Goal: Task Accomplishment & Management: Manage account settings

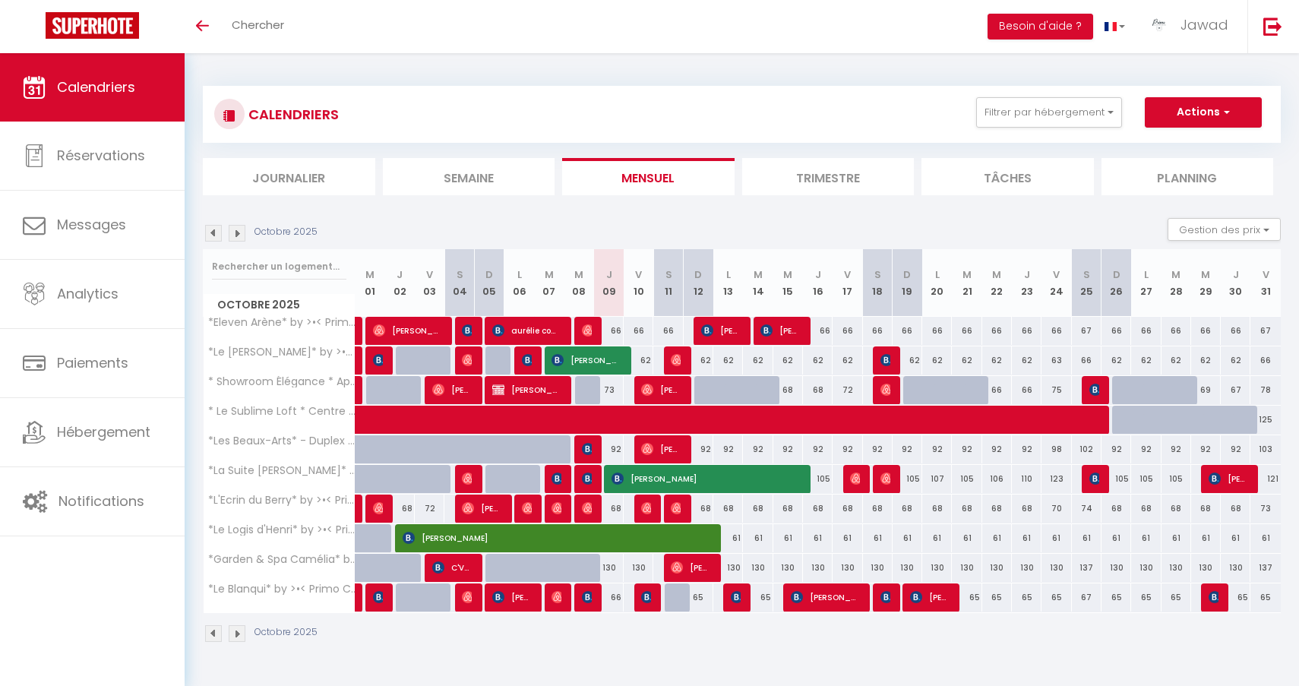
click at [586, 337] on span "[PERSON_NAME]" at bounding box center [587, 330] width 10 height 29
select select "OK"
select select "0"
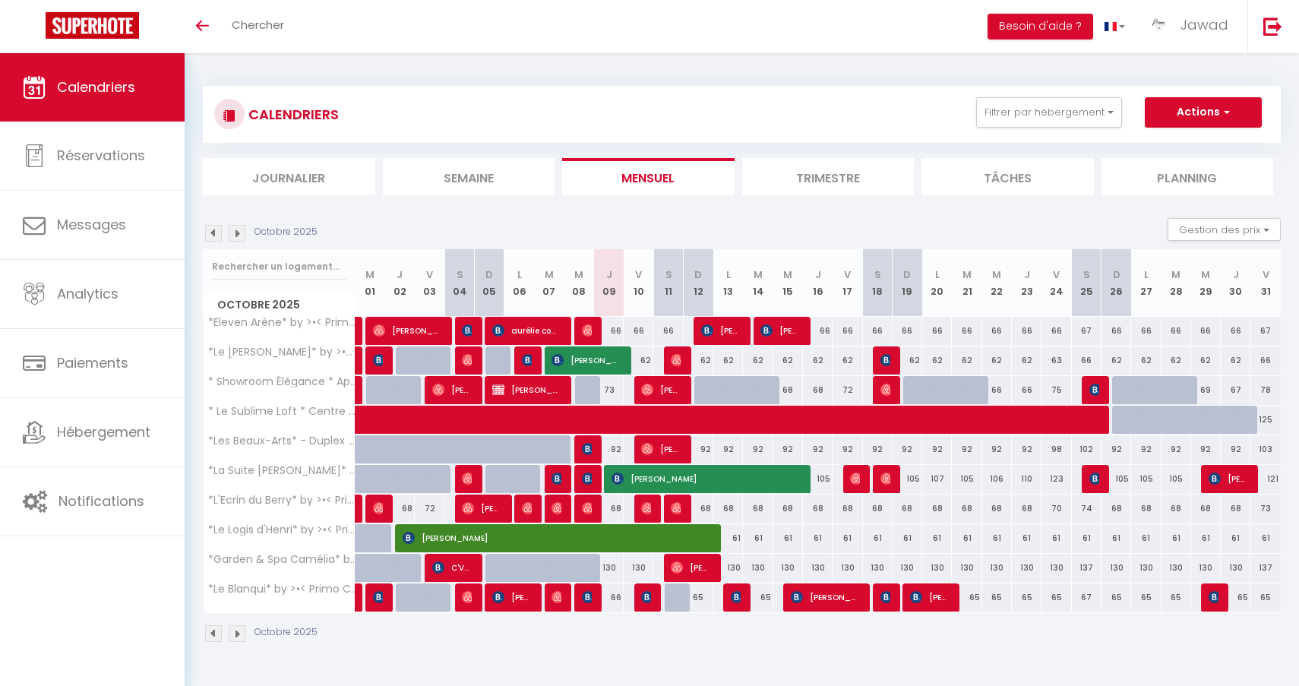
select select "1"
select select
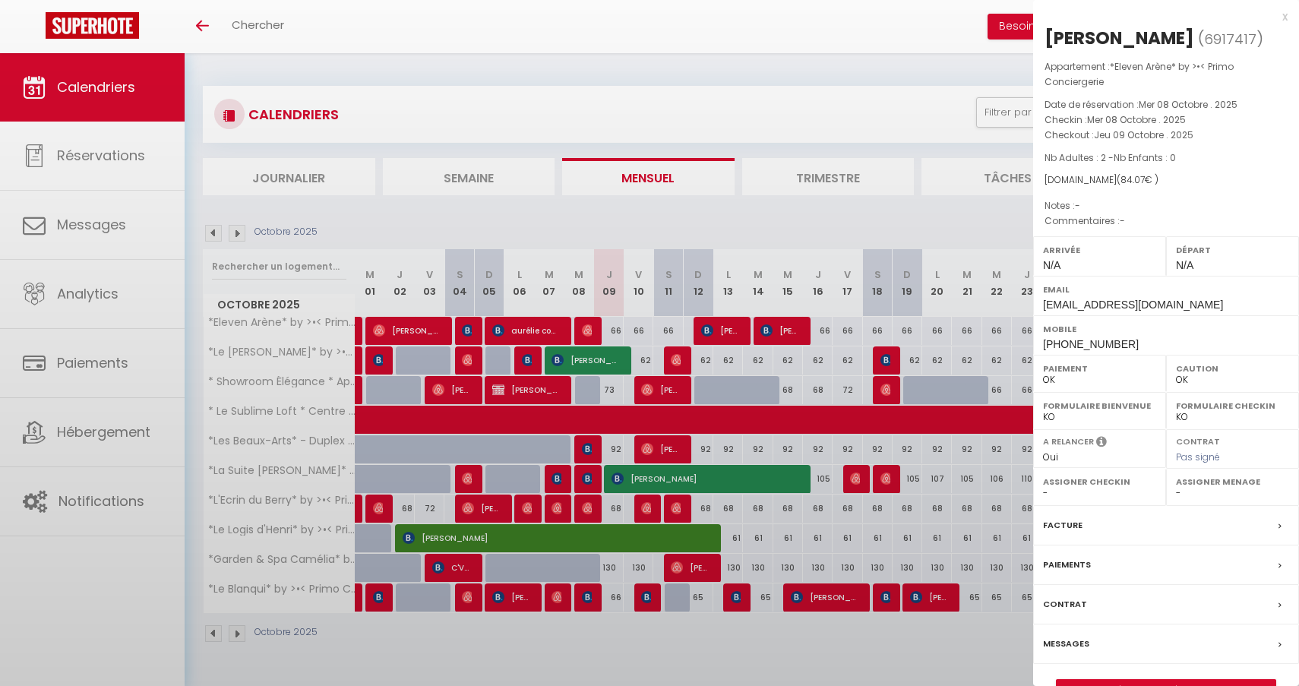
select select "44582"
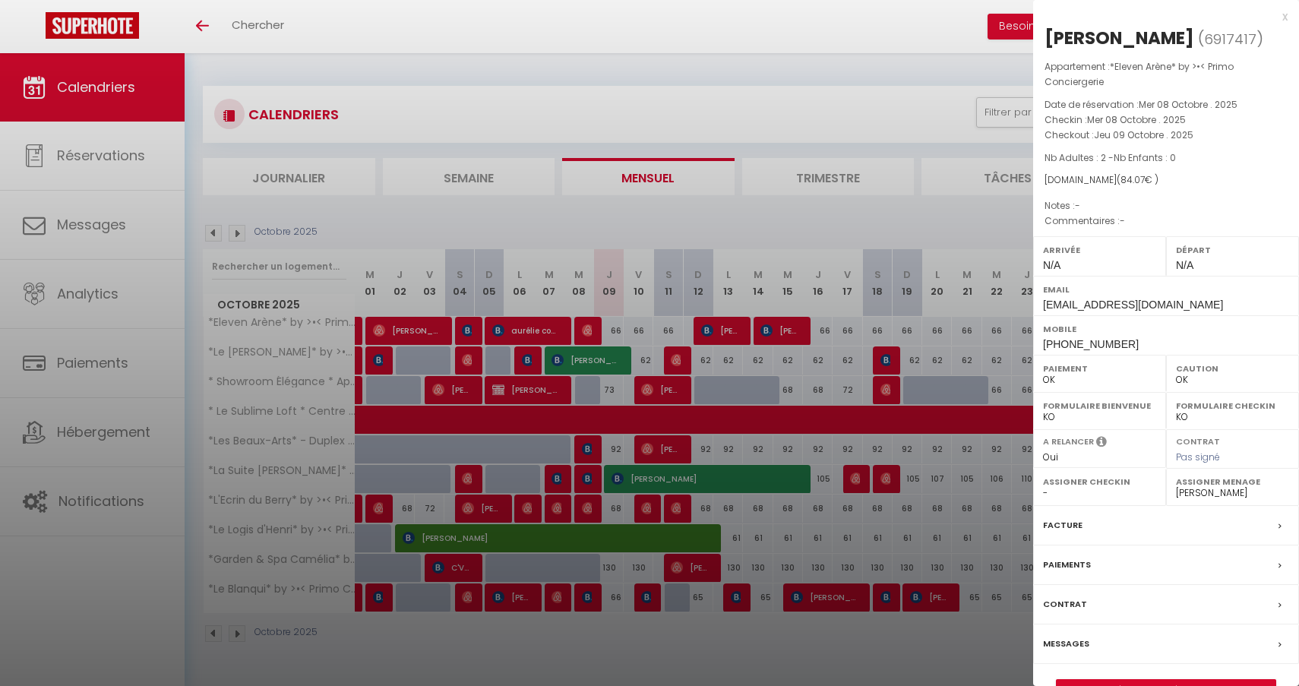
click at [1181, 683] on link "Détails de la réservation" at bounding box center [1166, 690] width 219 height 20
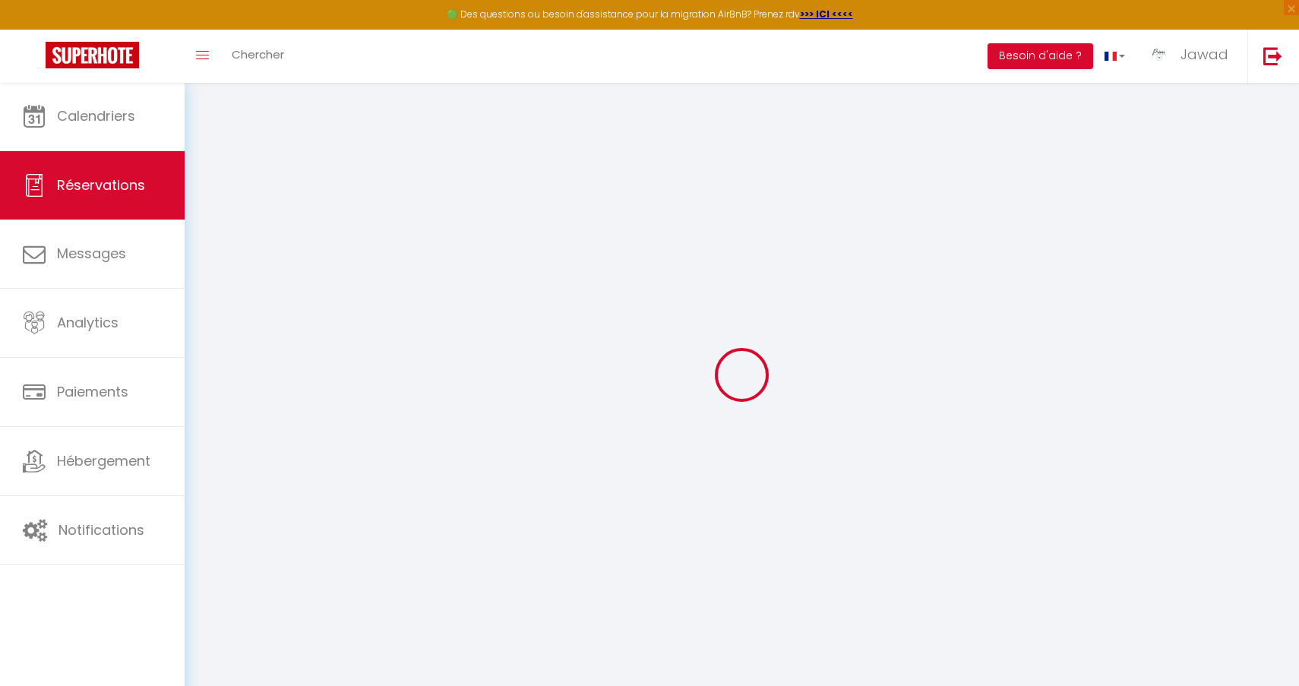
type input "Alba"
type input "Lopez"
type input "[EMAIL_ADDRESS][DOMAIN_NAME]"
type input "[PHONE_NUMBER]"
select select
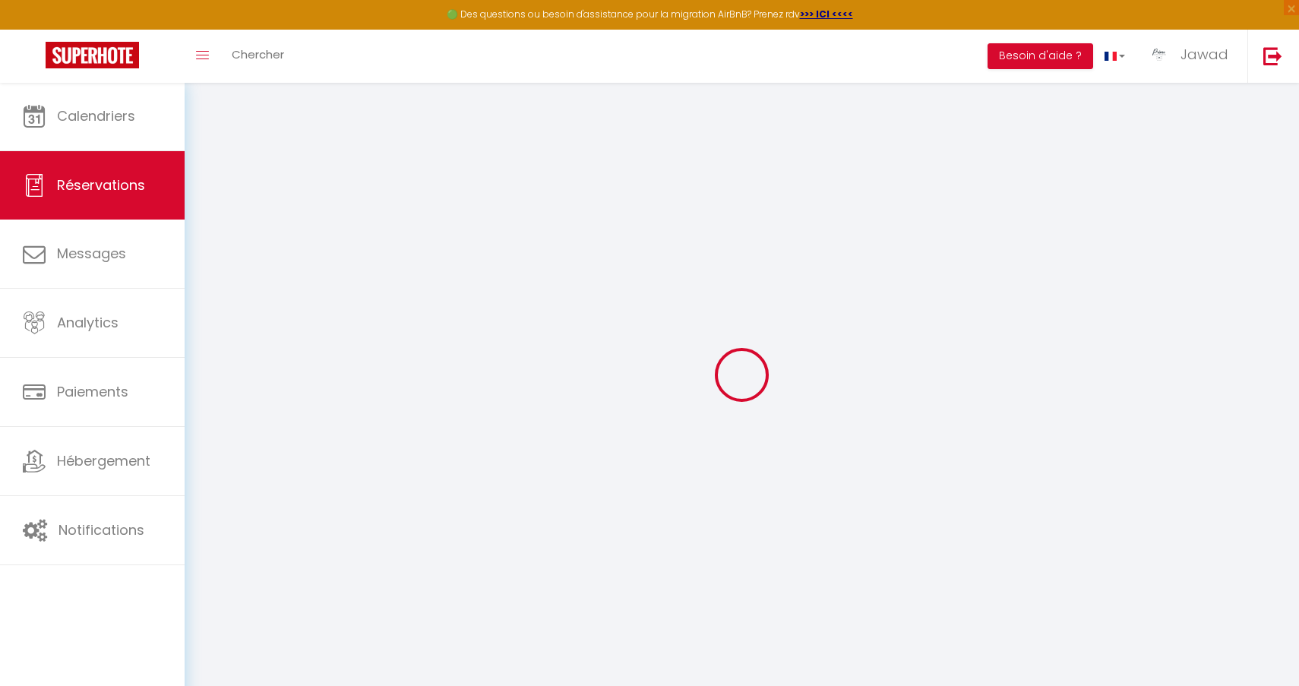
type input "14.6"
select select "50284"
select select "1"
select select
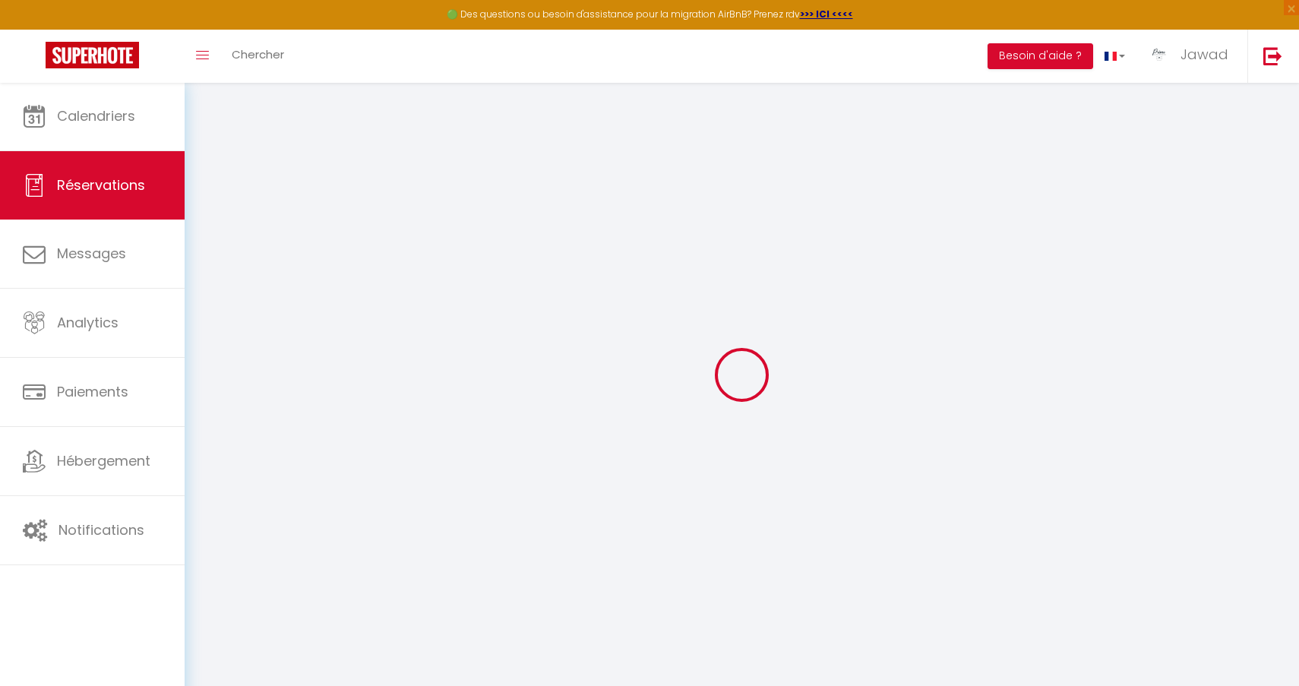
type input "2"
select select "12"
select select
type input "81.1"
checkbox input "false"
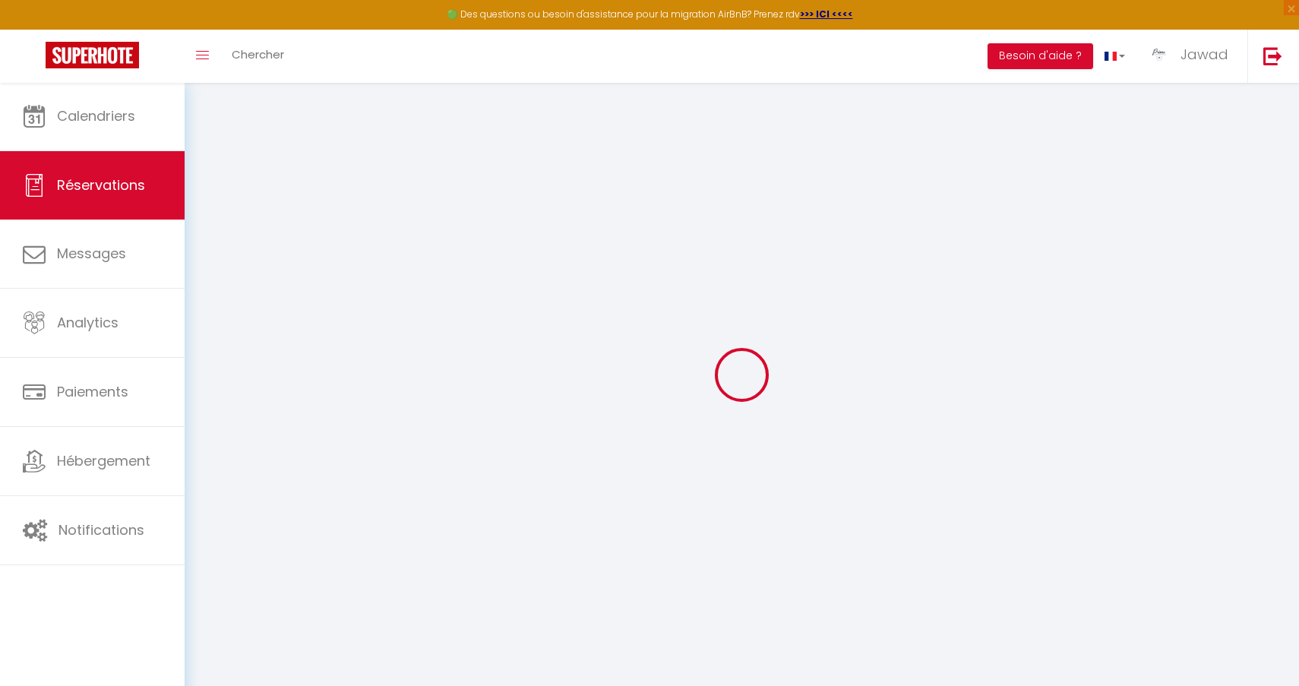
type input "0"
select select "1"
type input "0"
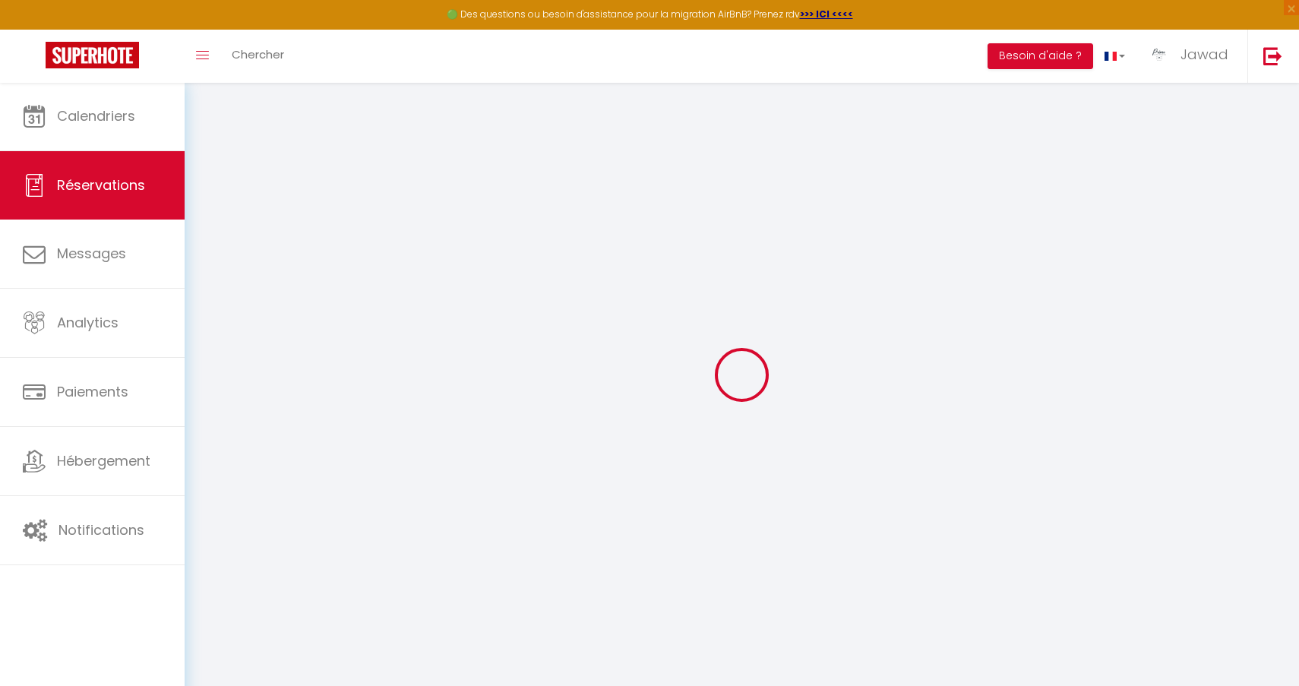
select select
select select "15"
checkbox input "false"
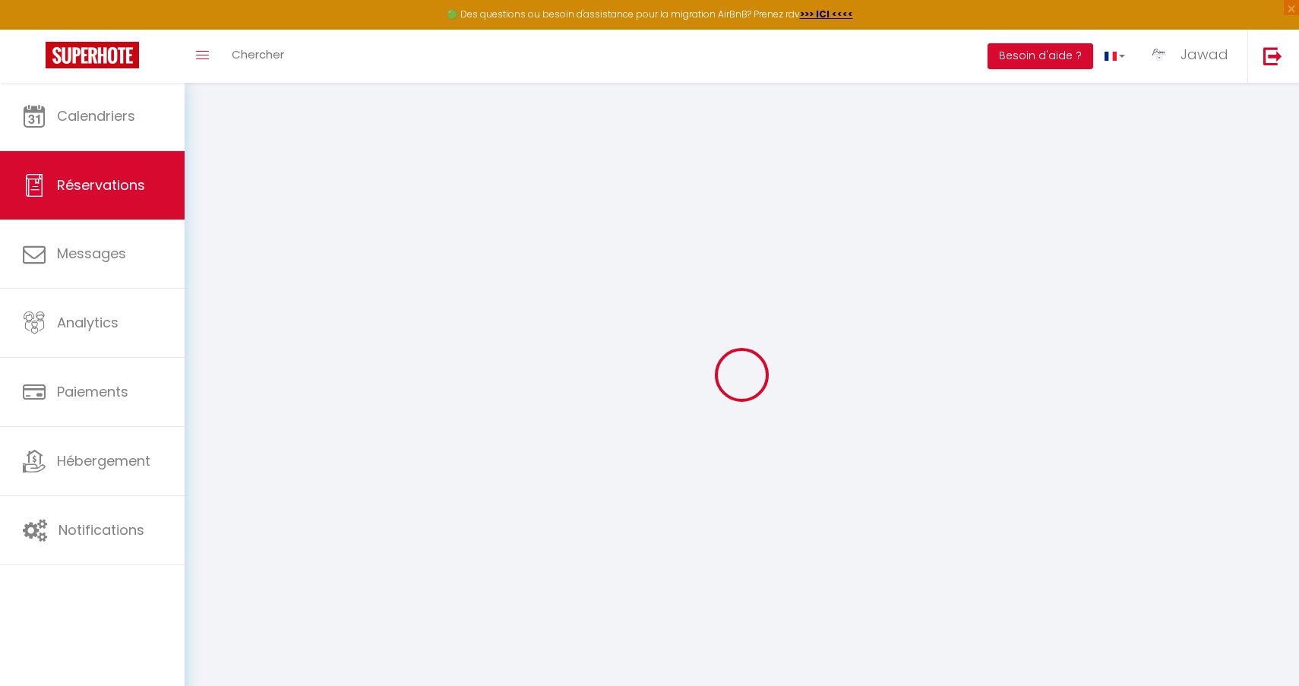
select select
checkbox input "false"
select select
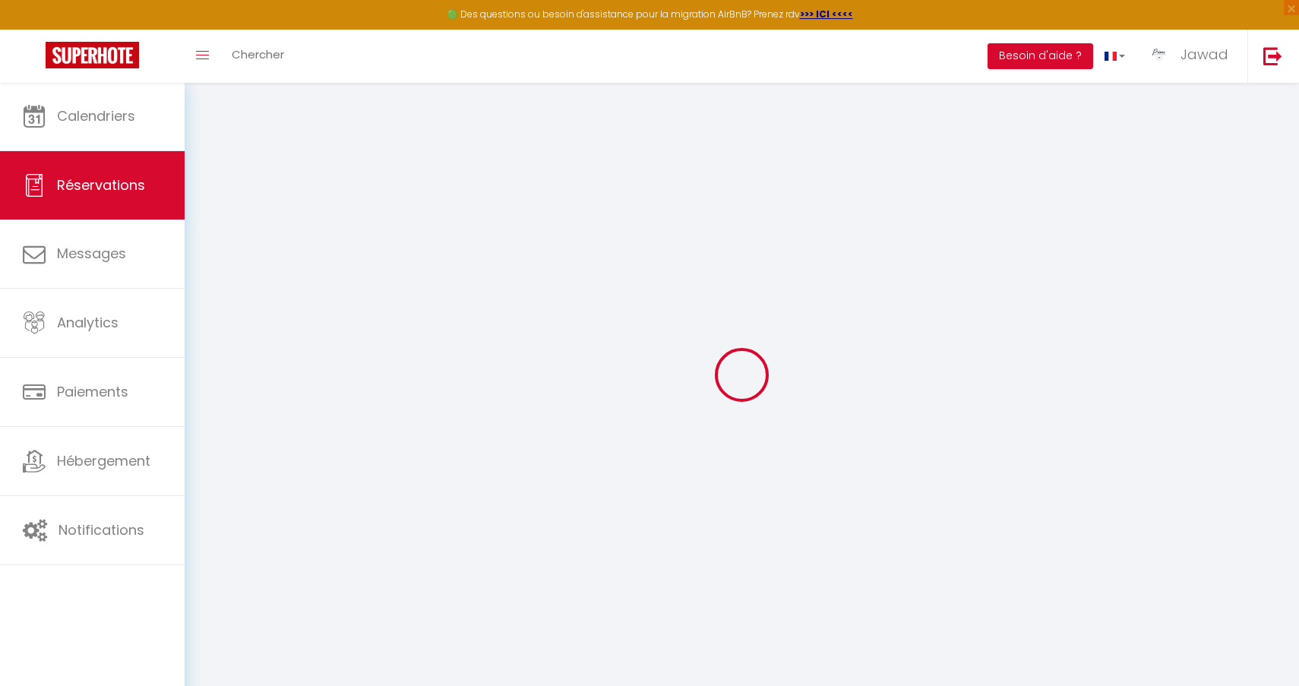
select select
checkbox input "false"
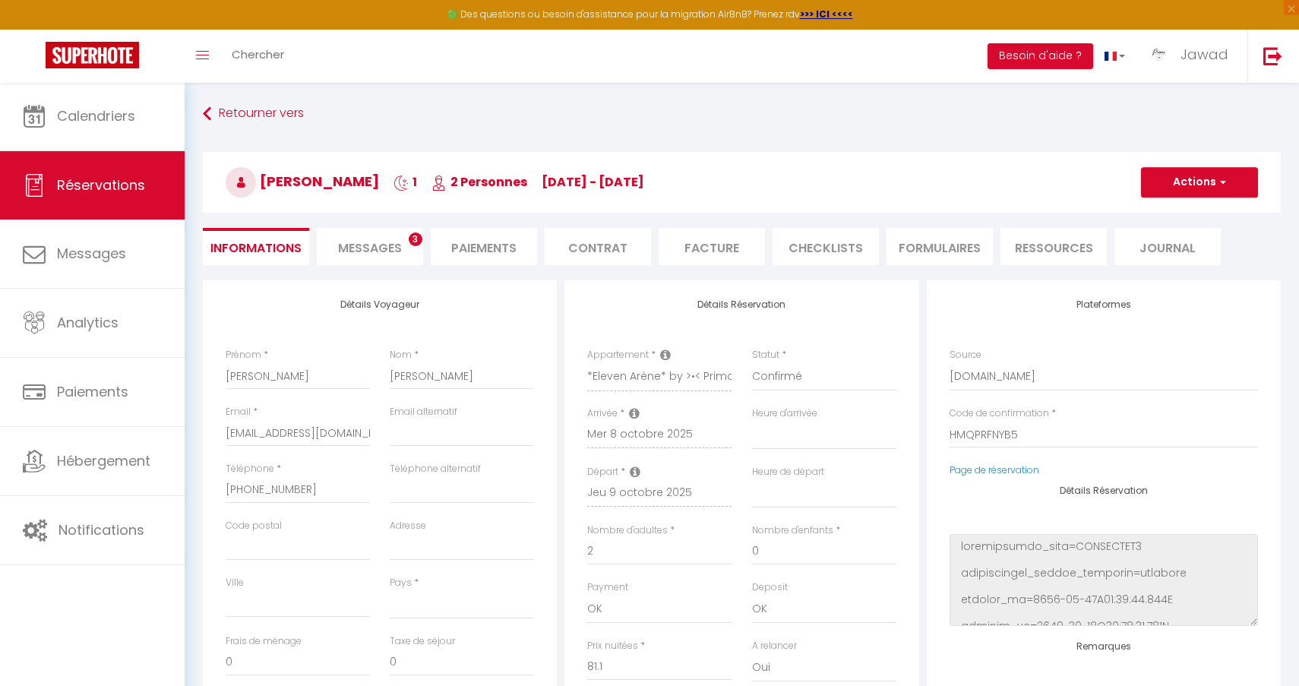
select select
checkbox input "false"
select select
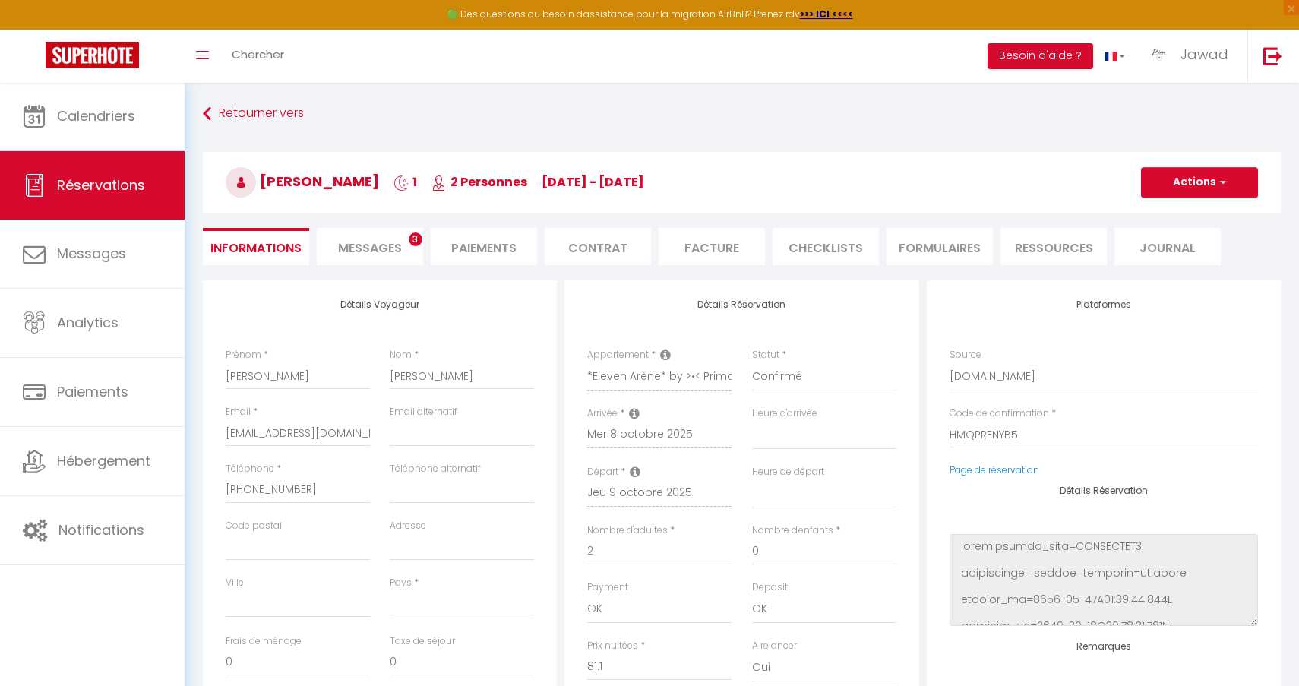
type input "2.97"
select select
checkbox input "false"
select select
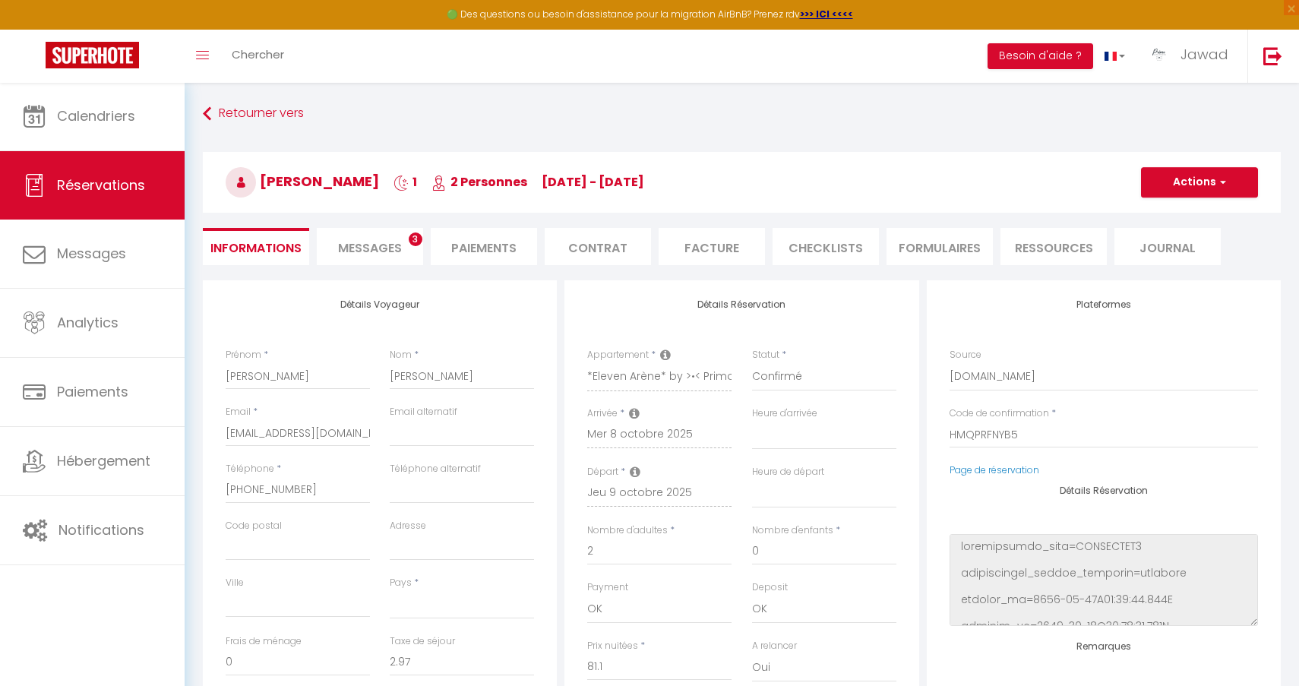
checkbox input "false"
select select
click at [370, 248] on span "Messages" at bounding box center [370, 247] width 64 height 17
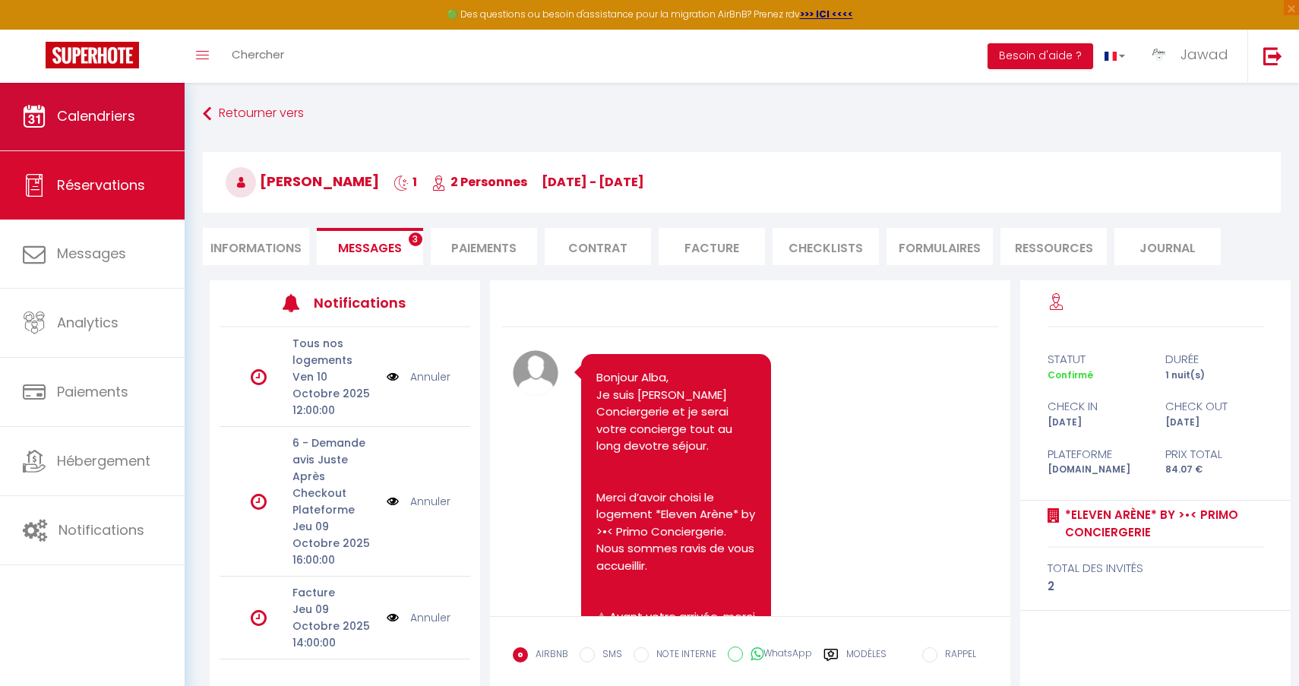
click at [77, 103] on link "Calendriers" at bounding box center [92, 116] width 185 height 68
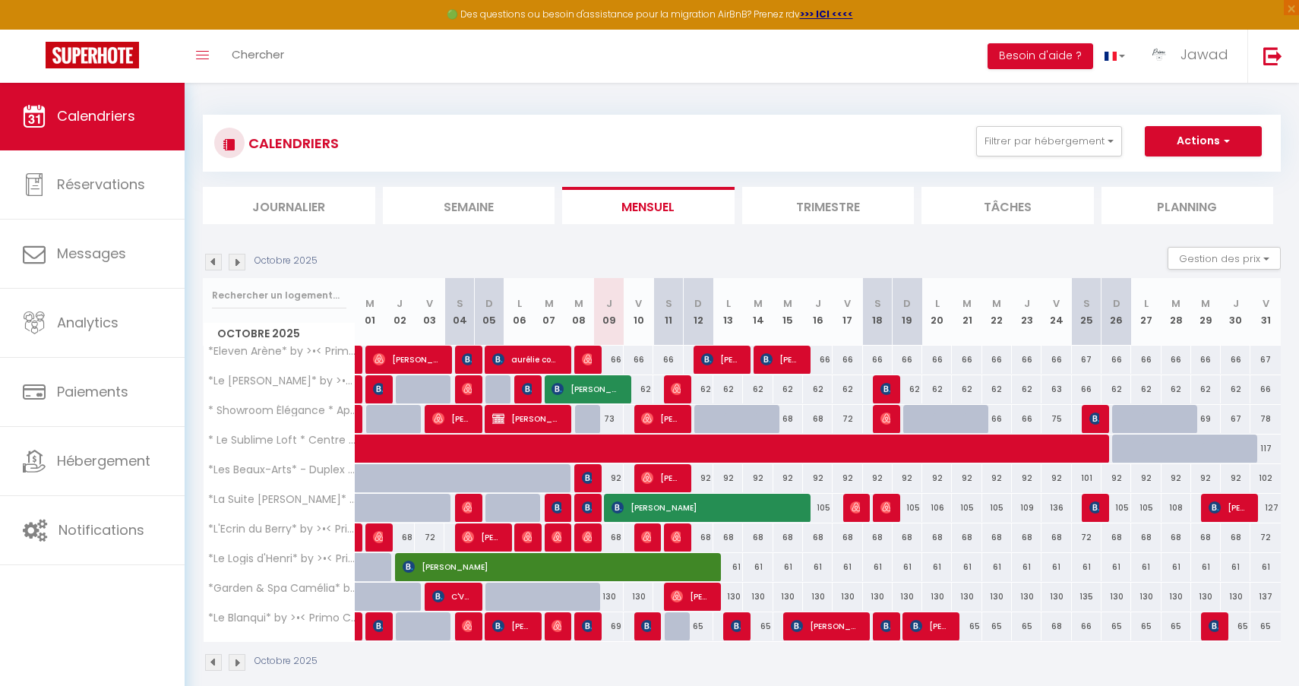
click at [588, 361] on img at bounding box center [588, 359] width 12 height 12
select select "OK"
select select "0"
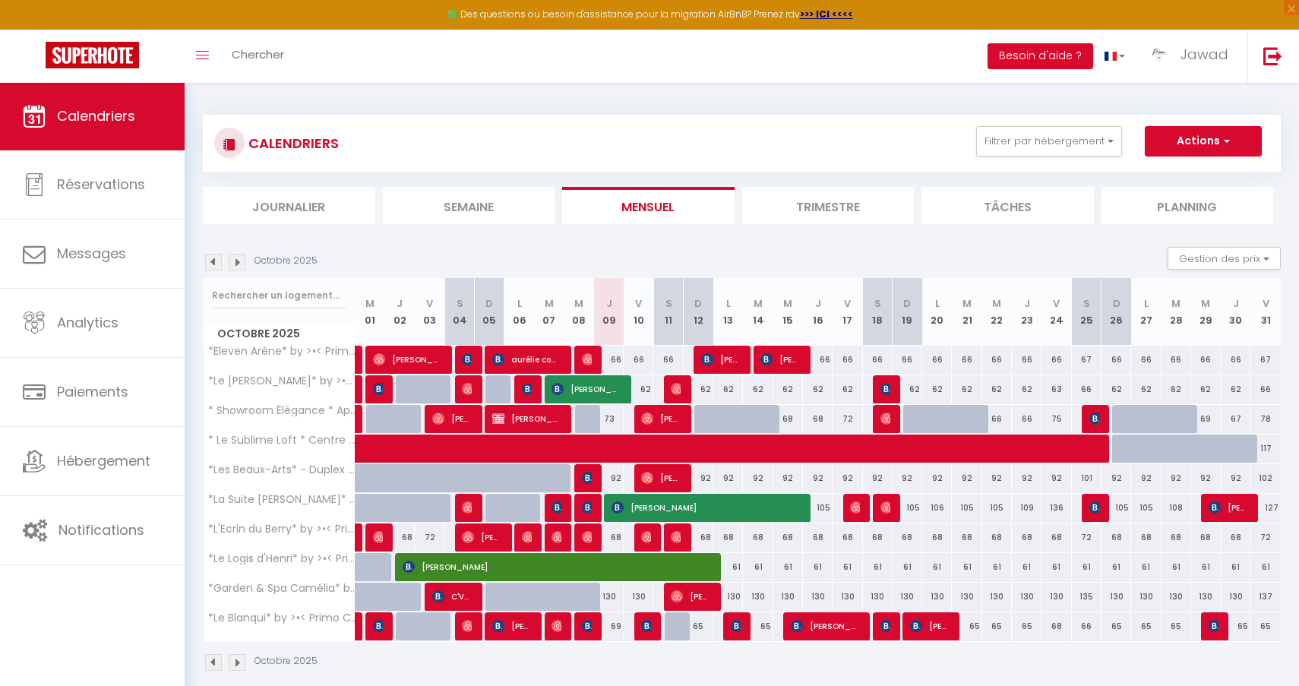
select select "1"
select select
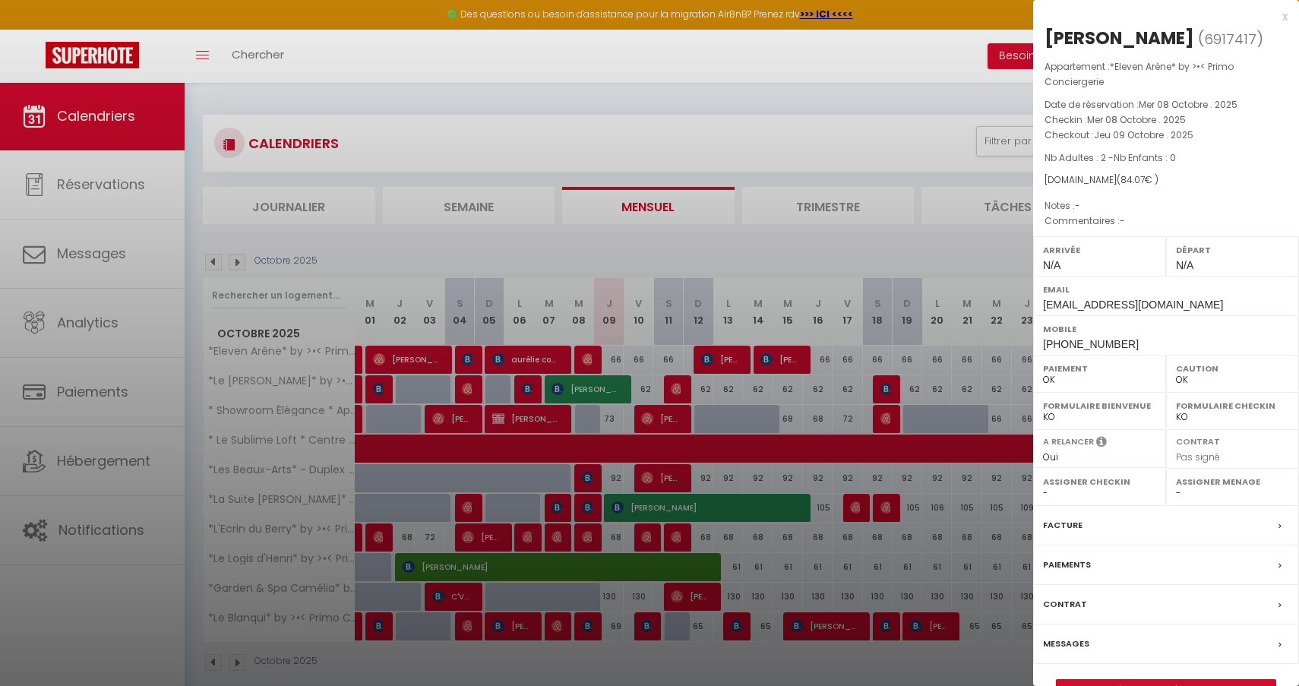
select select "44582"
click at [799, 311] on div at bounding box center [649, 343] width 1299 height 686
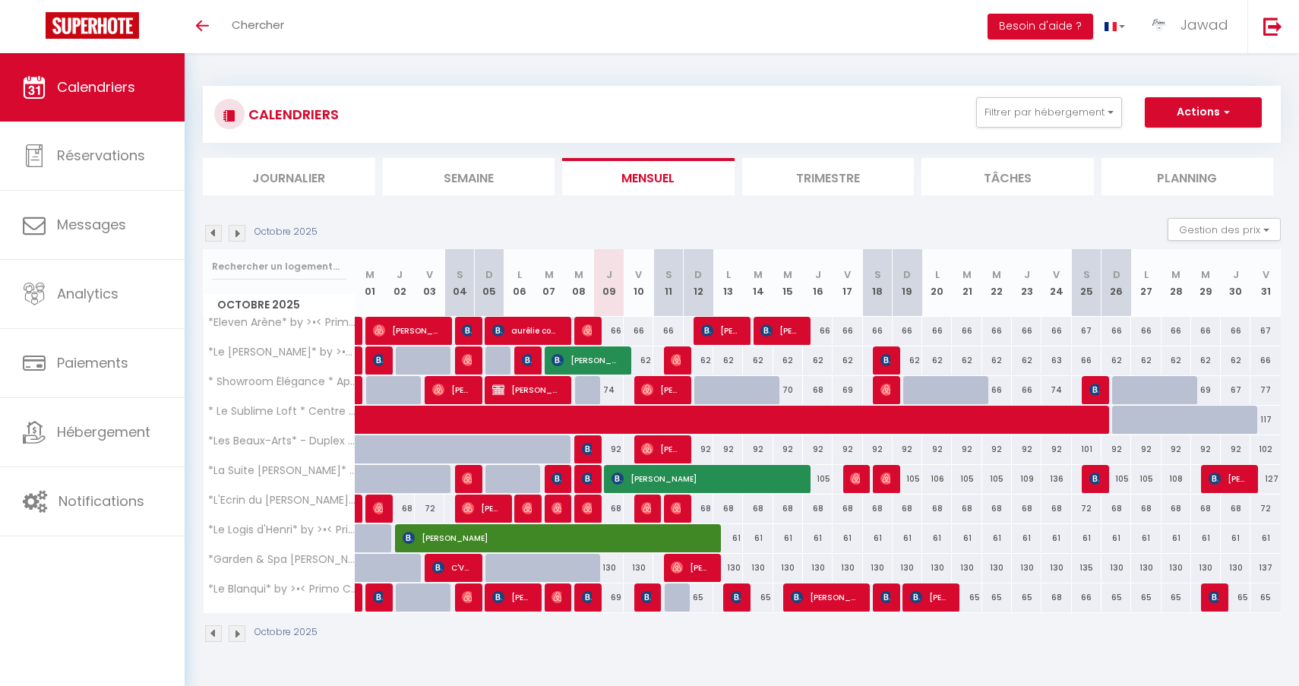
click at [589, 478] on img at bounding box center [588, 478] width 12 height 12
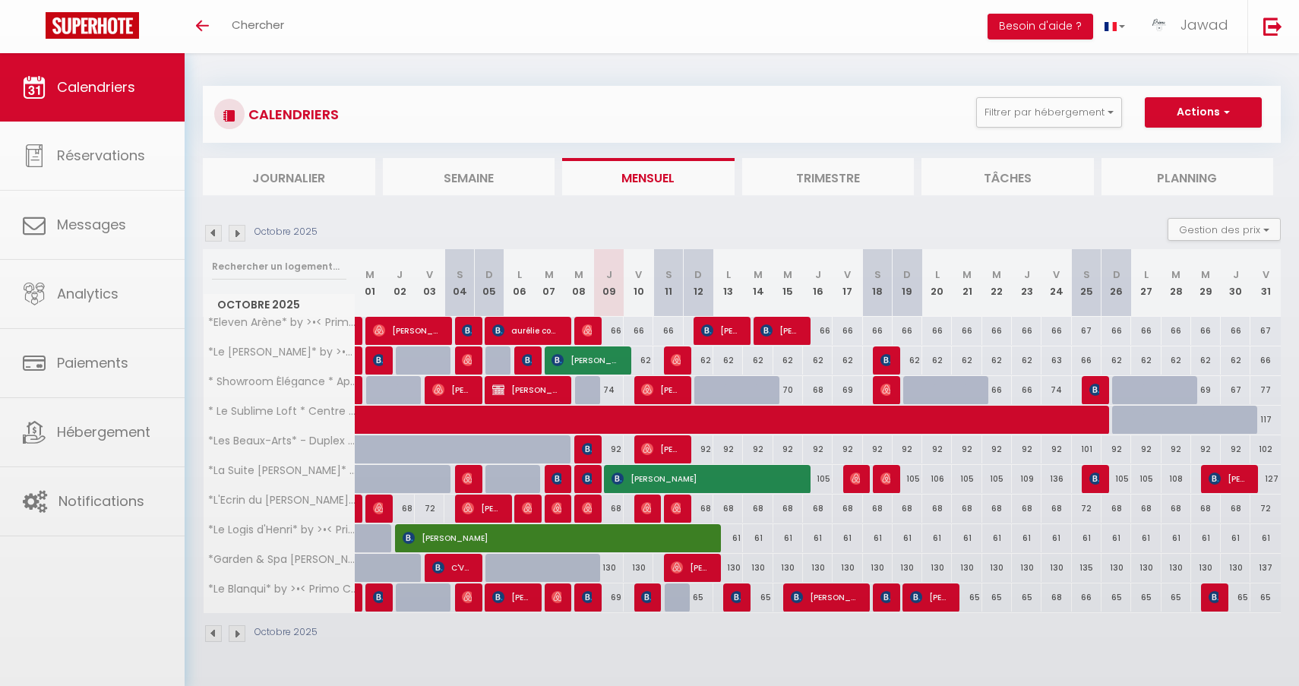
select select "OK"
select select "KO"
select select "0"
select select "1"
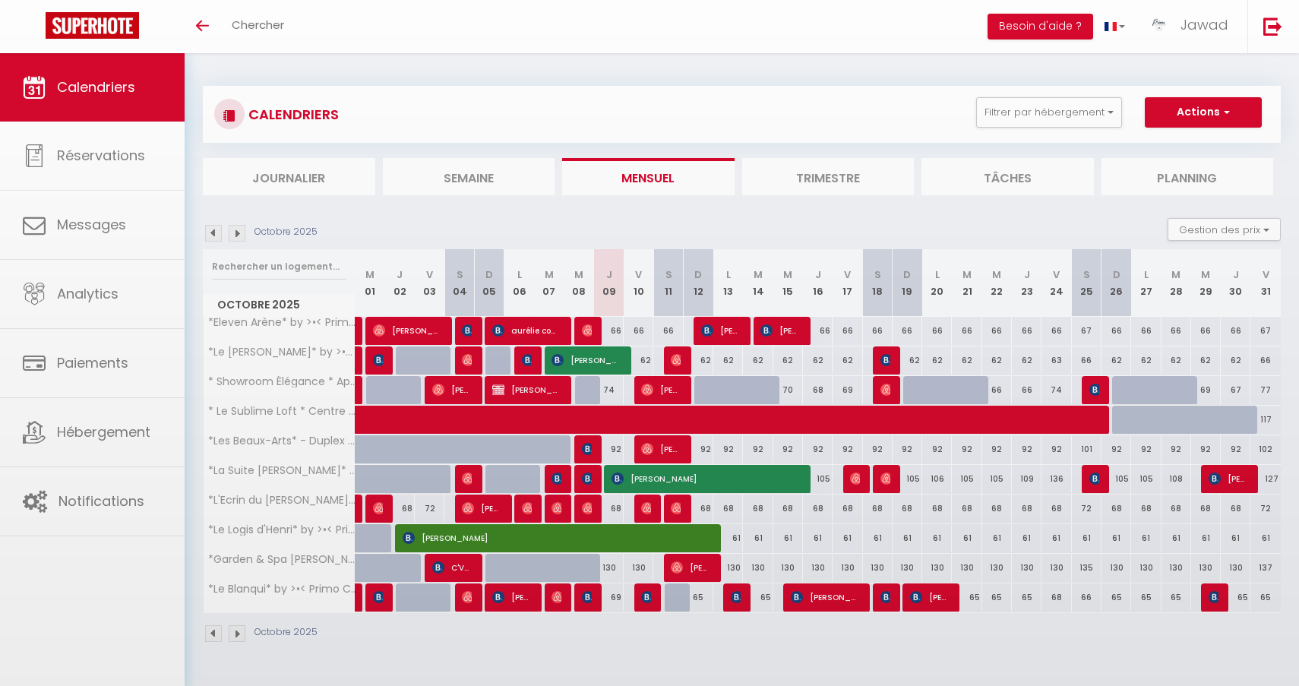
select select
select select "35702"
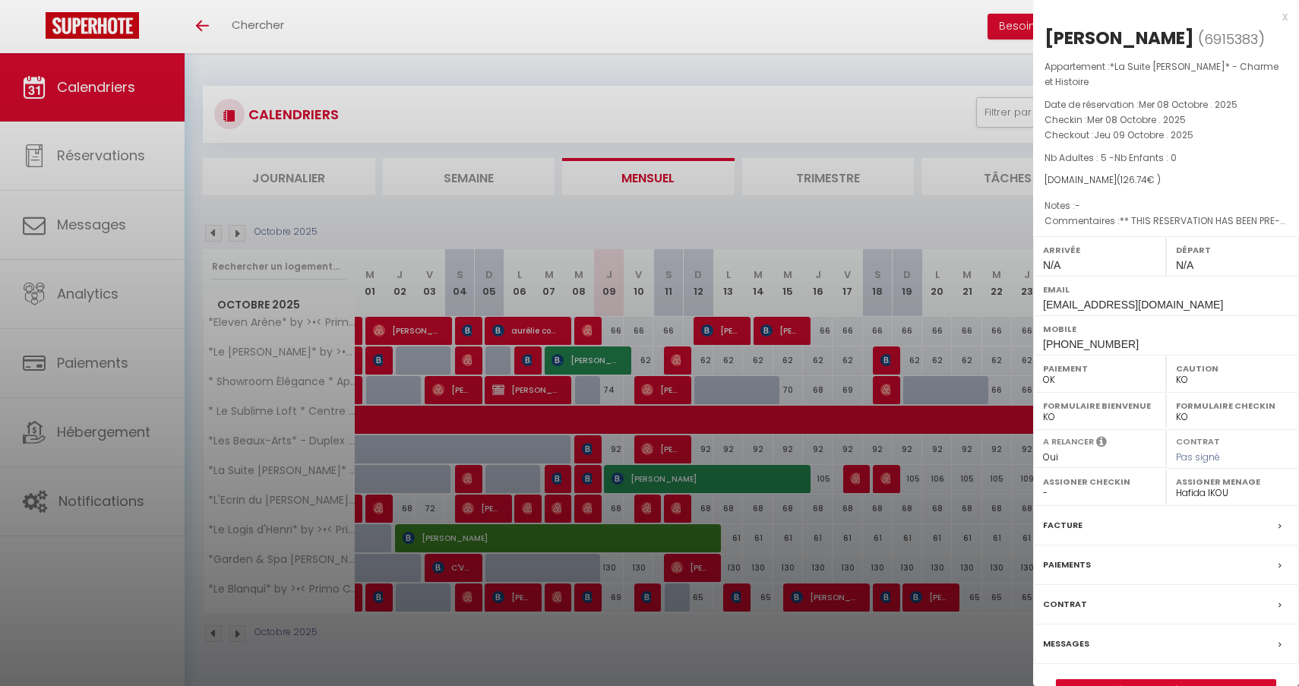
click at [960, 91] on div at bounding box center [649, 343] width 1299 height 686
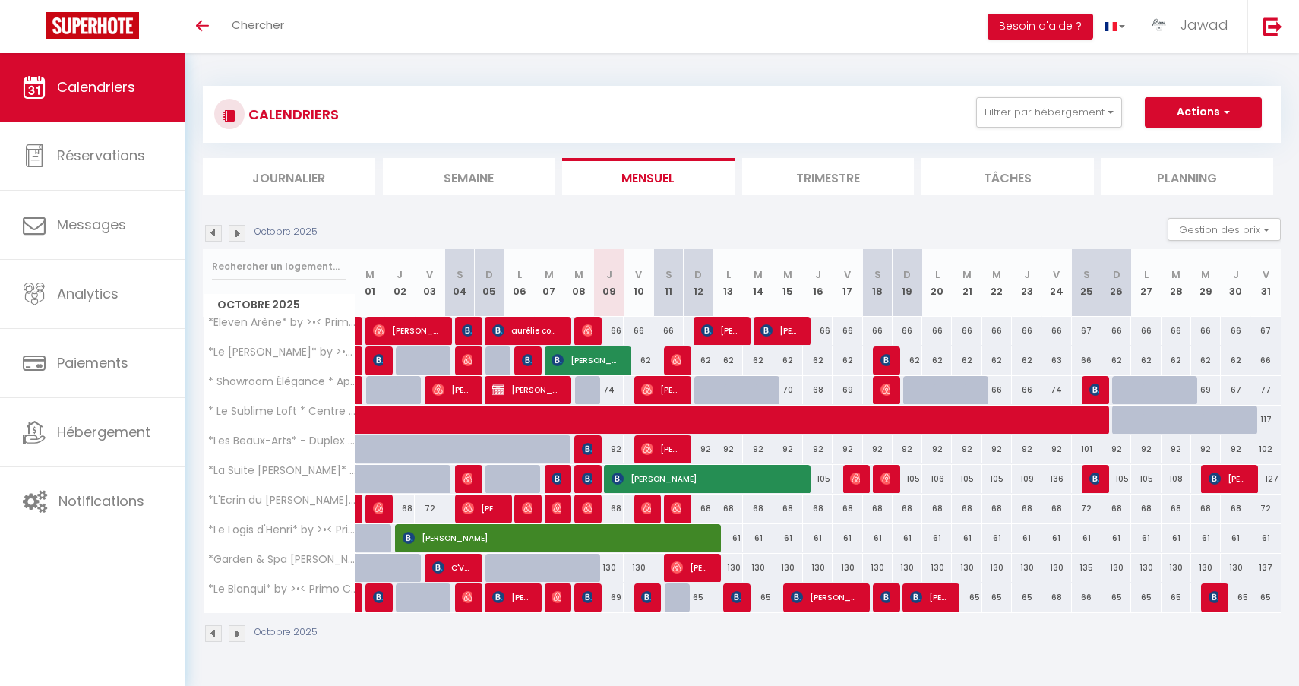
click at [589, 333] on img at bounding box center [588, 330] width 12 height 12
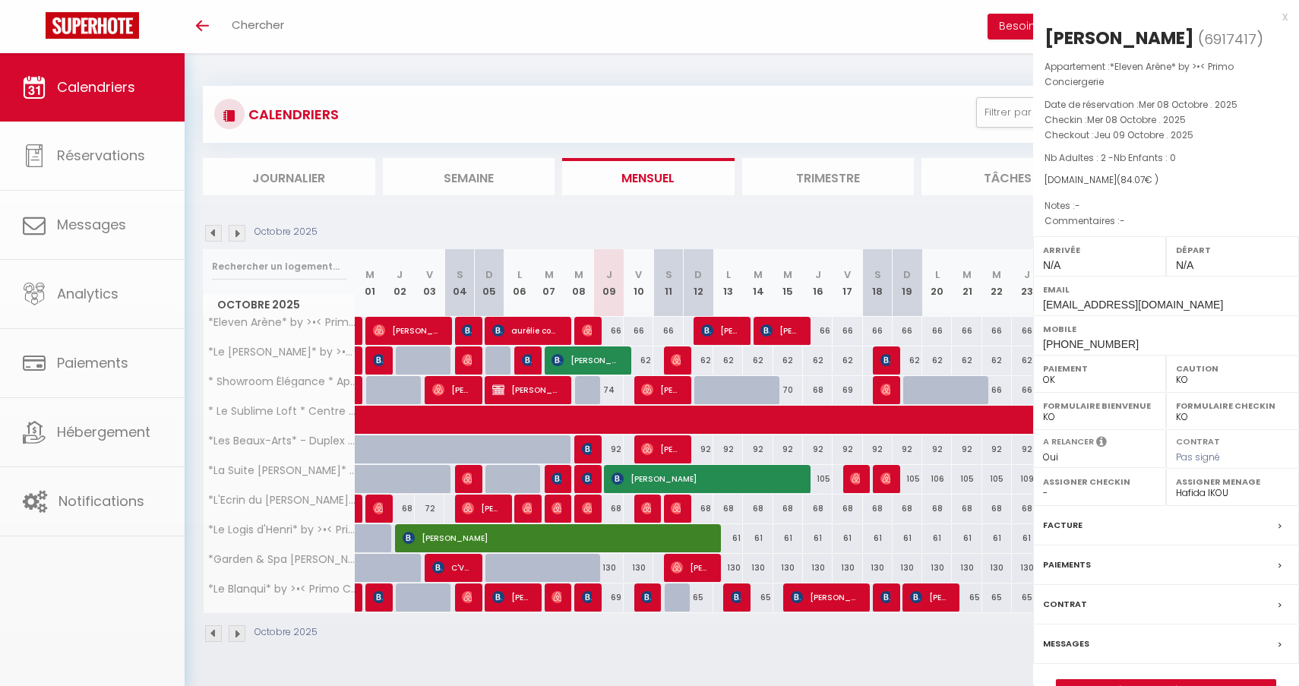
select select "OK"
select select "44582"
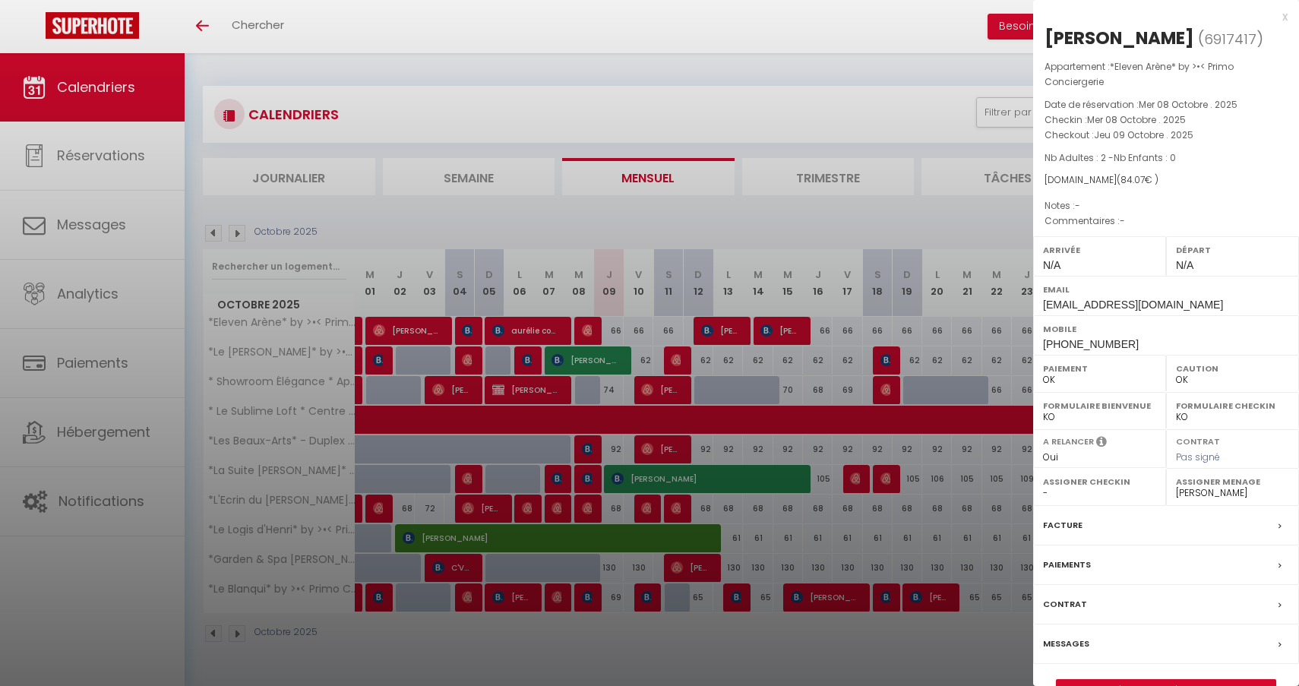
click at [951, 227] on div at bounding box center [649, 343] width 1299 height 686
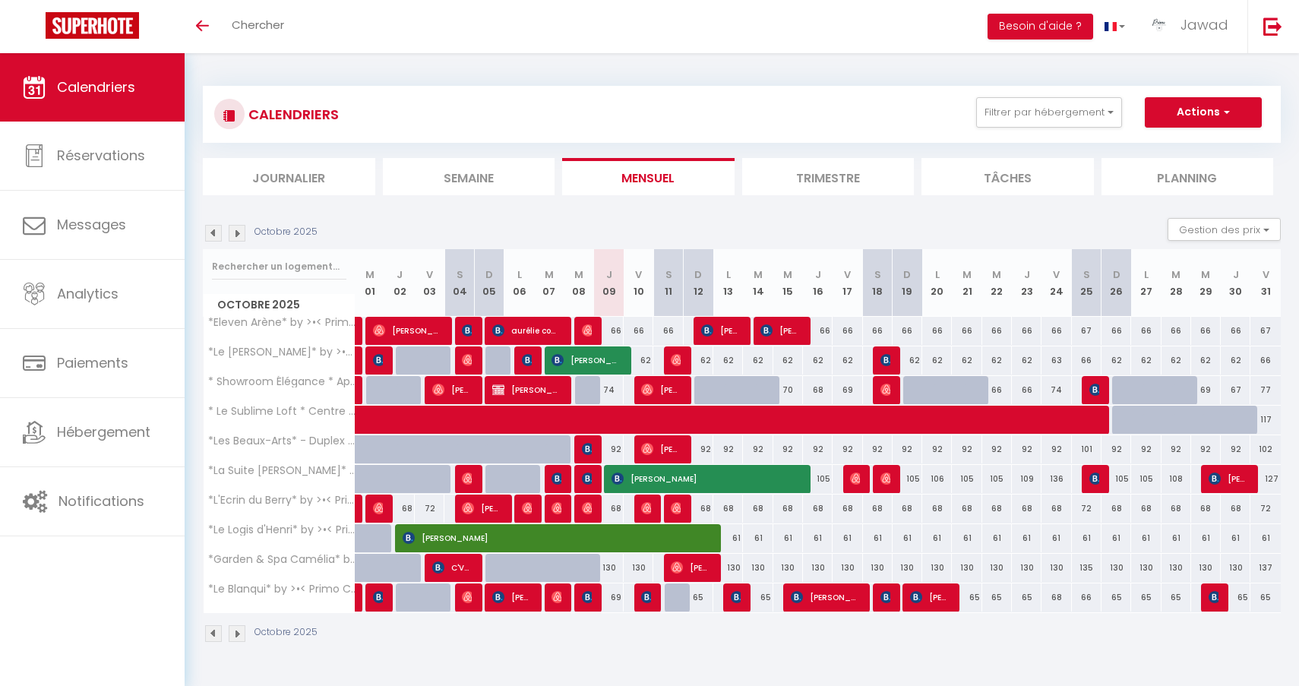
click at [580, 324] on div at bounding box center [589, 331] width 30 height 29
click at [596, 337] on div "66" at bounding box center [609, 331] width 30 height 28
type input "66"
type input "Jeu 09 Octobre 2025"
type input "Ven 10 Octobre 2025"
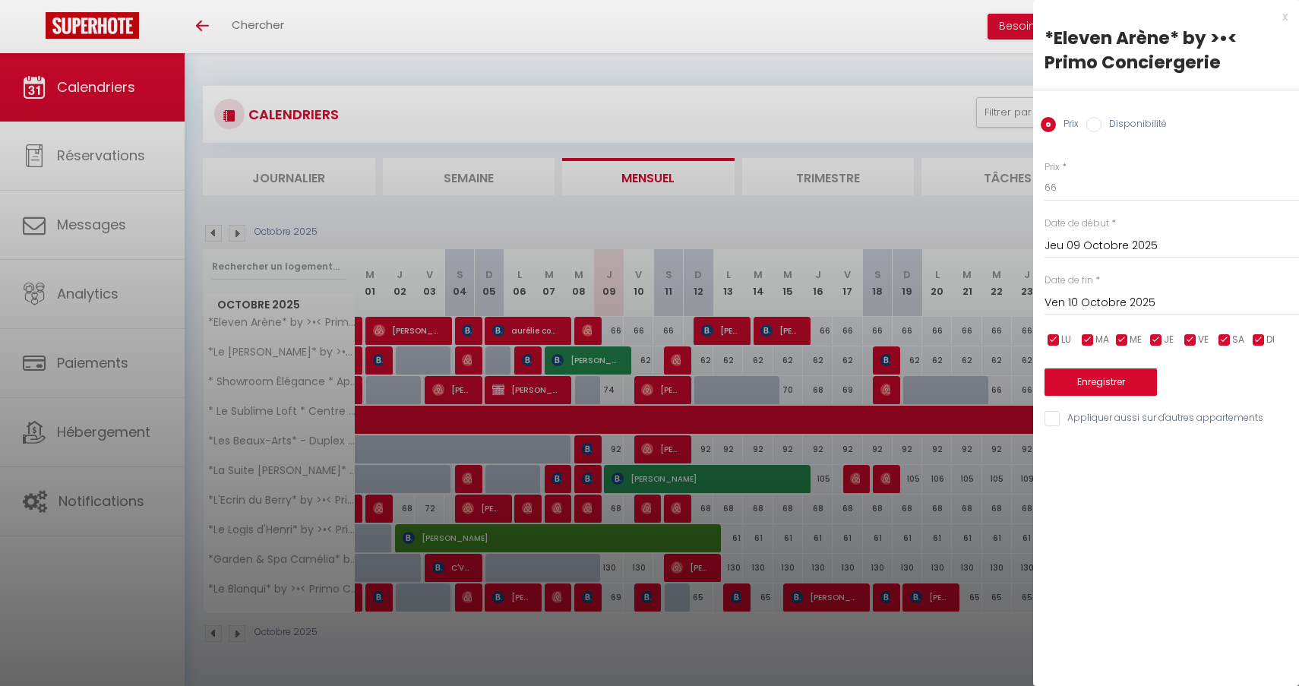
click at [591, 333] on div at bounding box center [649, 343] width 1299 height 686
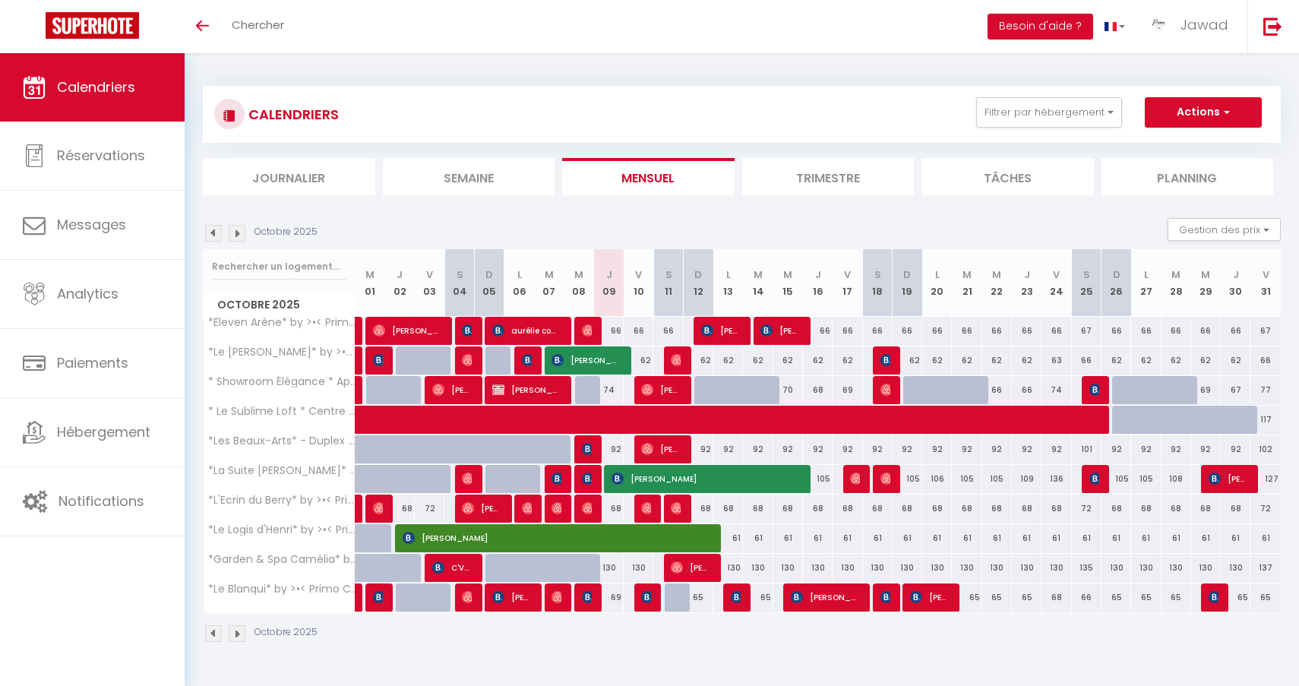
click at [591, 333] on img at bounding box center [588, 330] width 12 height 12
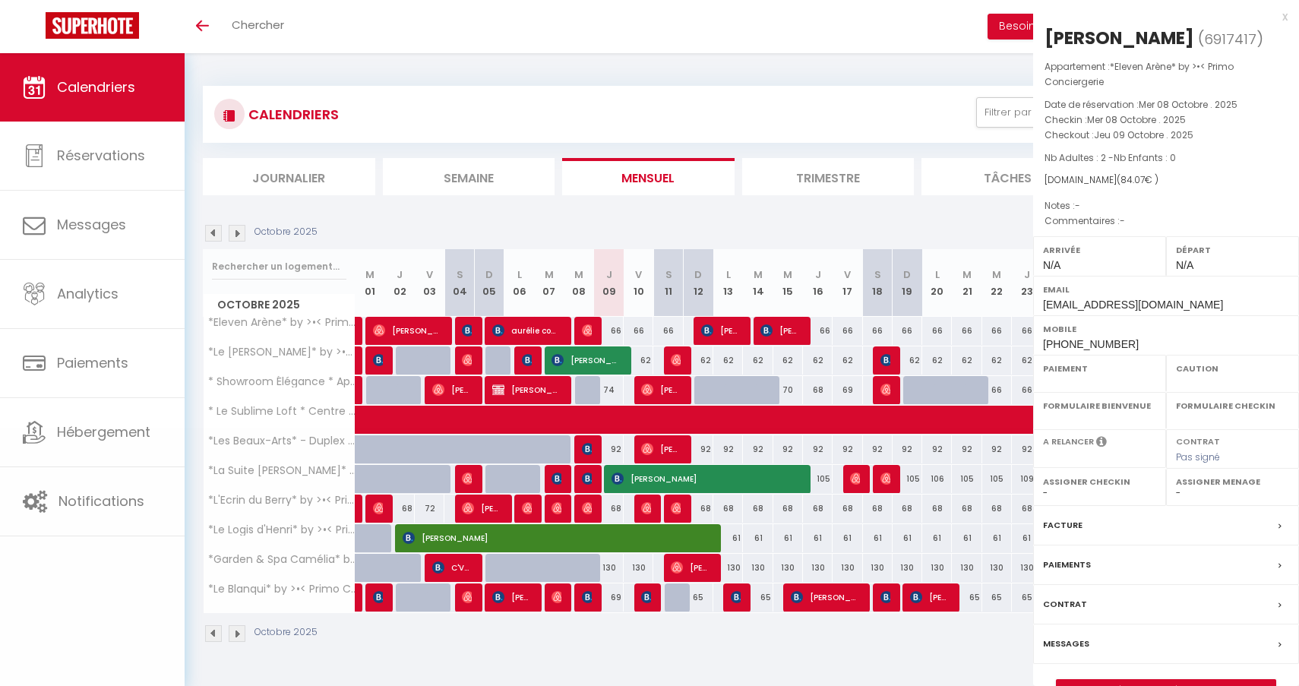
select select "OK"
select select "0"
select select "1"
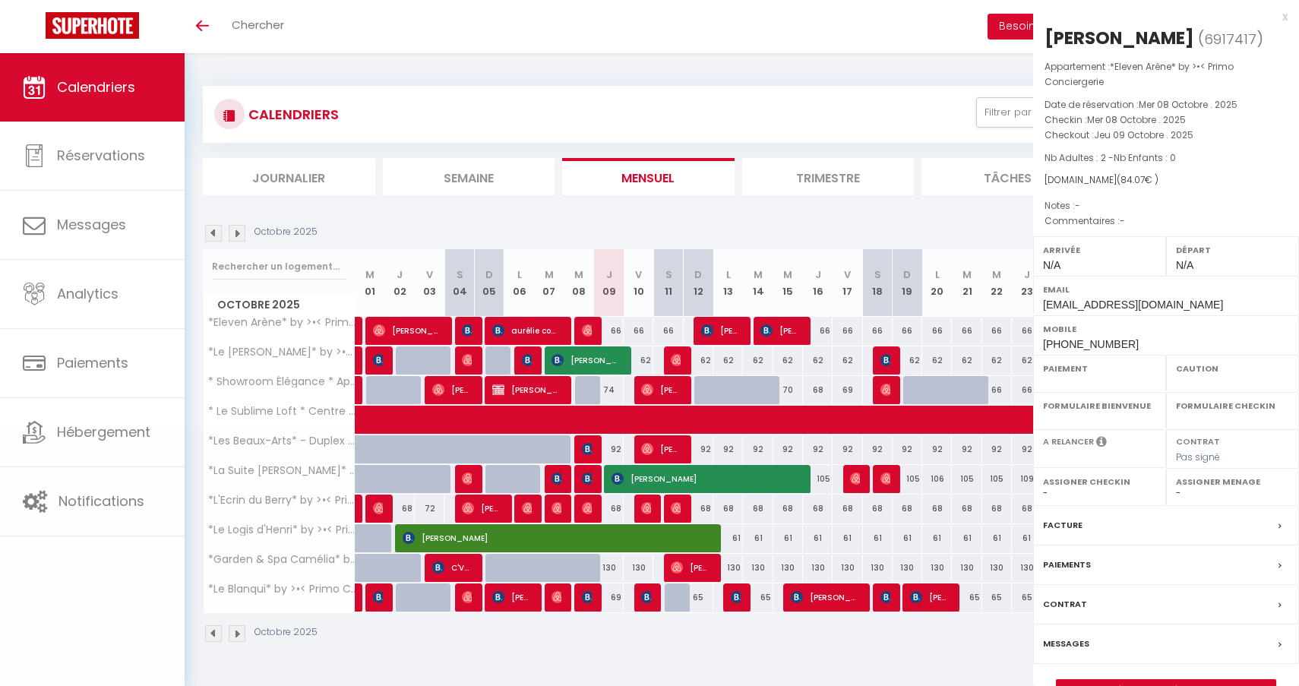
select select
select select "44582"
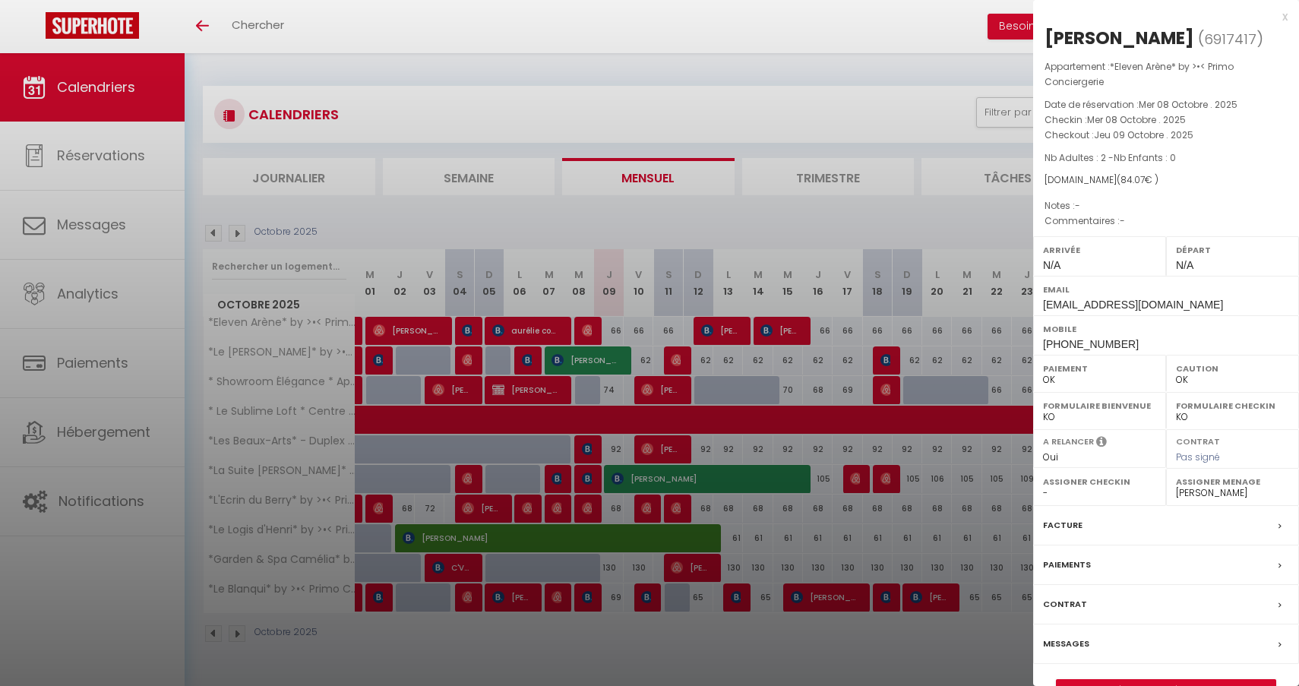
click at [591, 333] on div at bounding box center [649, 343] width 1299 height 686
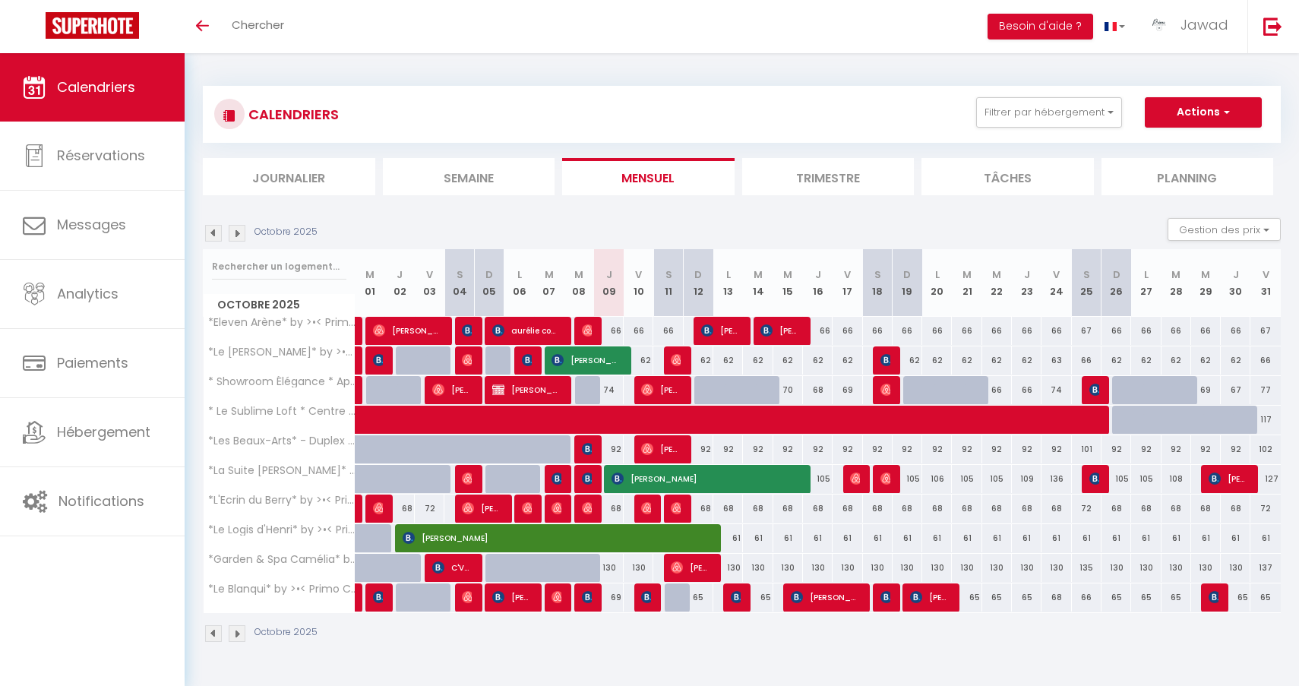
click at [580, 330] on div at bounding box center [589, 331] width 30 height 29
click at [588, 330] on img at bounding box center [588, 330] width 12 height 12
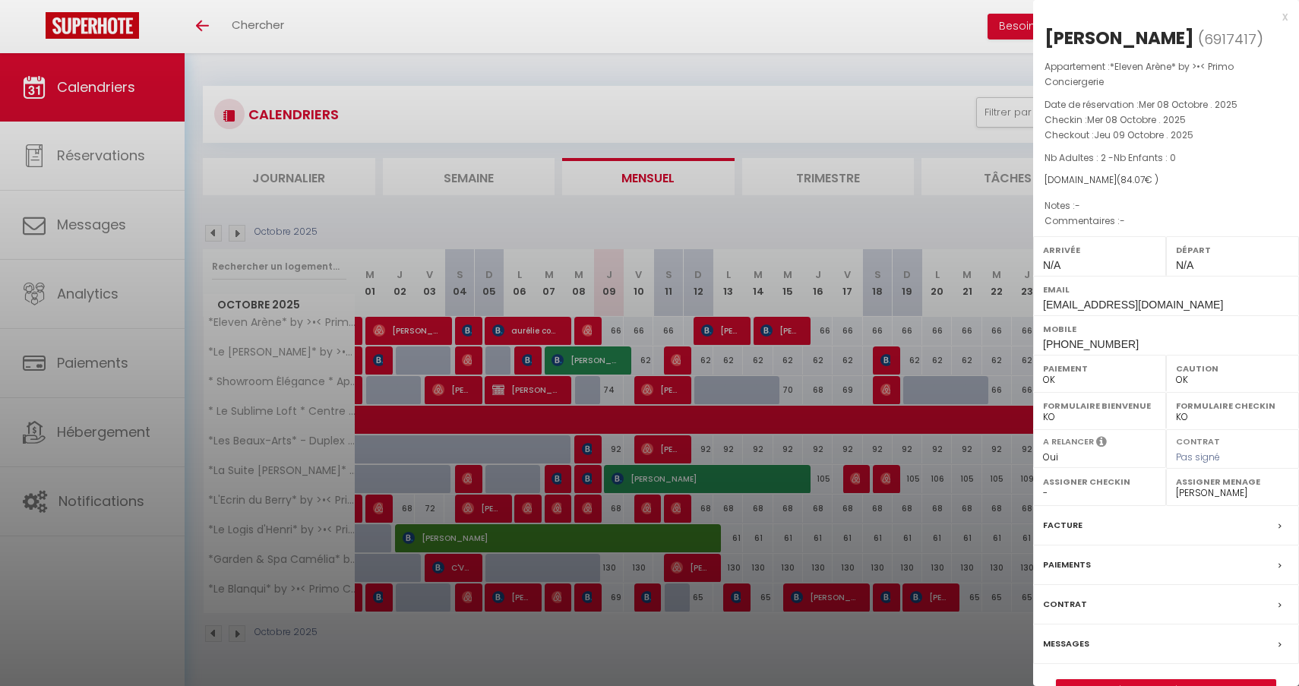
drag, startPoint x: 1117, startPoint y: 343, endPoint x: 1038, endPoint y: 348, distance: 78.4
click at [1038, 348] on div "Mobile +33759521144" at bounding box center [1166, 335] width 266 height 40
drag, startPoint x: 1136, startPoint y: 347, endPoint x: 1039, endPoint y: 344, distance: 97.3
click at [1039, 344] on div "Mobile +33759521144" at bounding box center [1166, 335] width 266 height 40
copy span "[PHONE_NUMBER]"
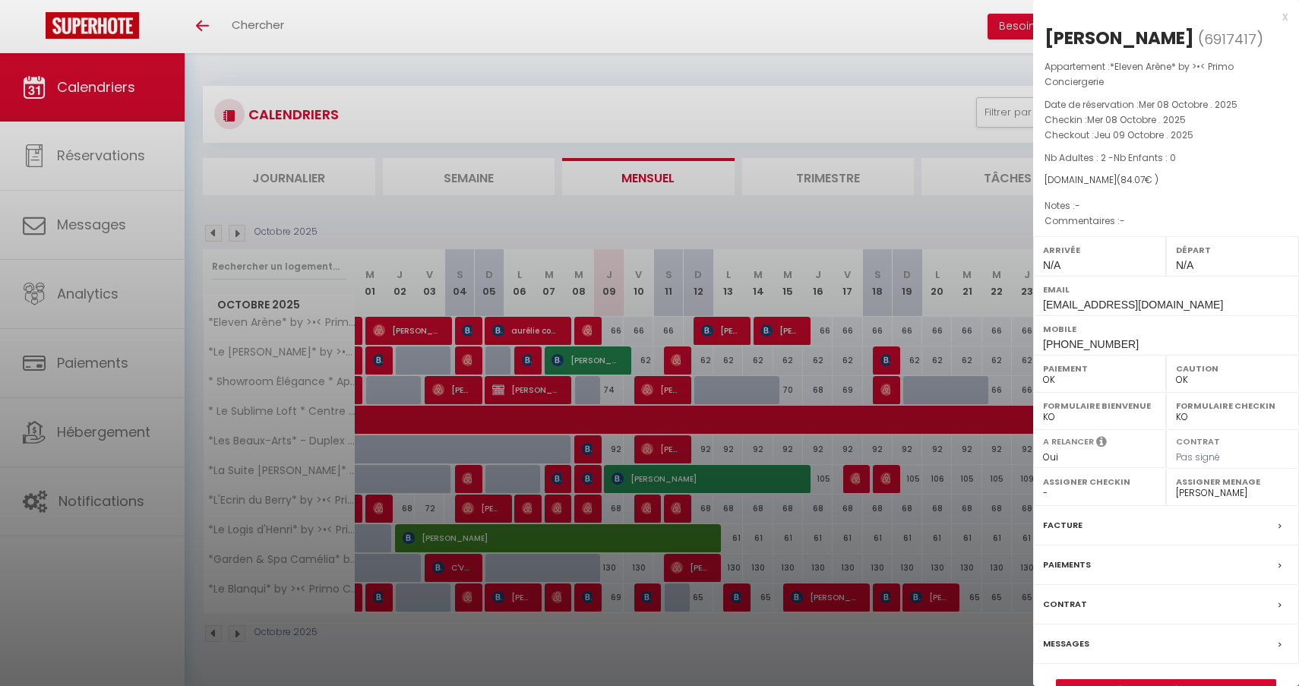
click at [946, 378] on div at bounding box center [649, 343] width 1299 height 686
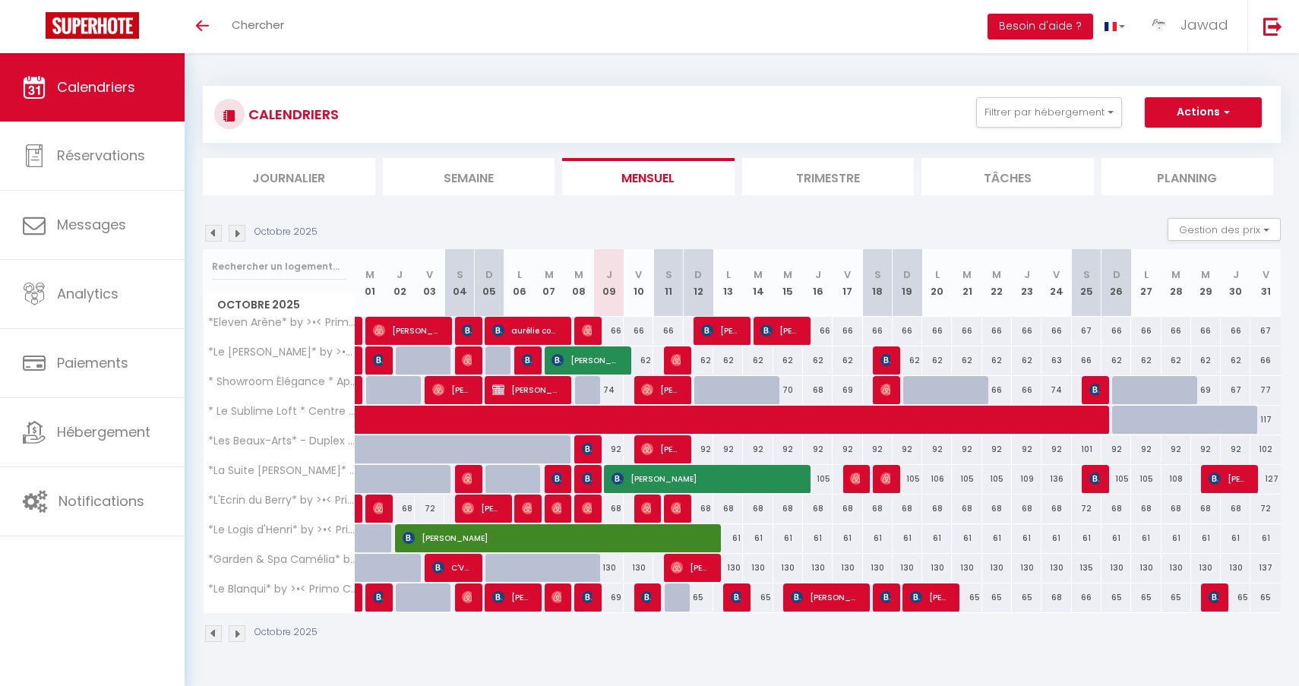
click at [725, 334] on span "[PERSON_NAME]" at bounding box center [721, 330] width 40 height 29
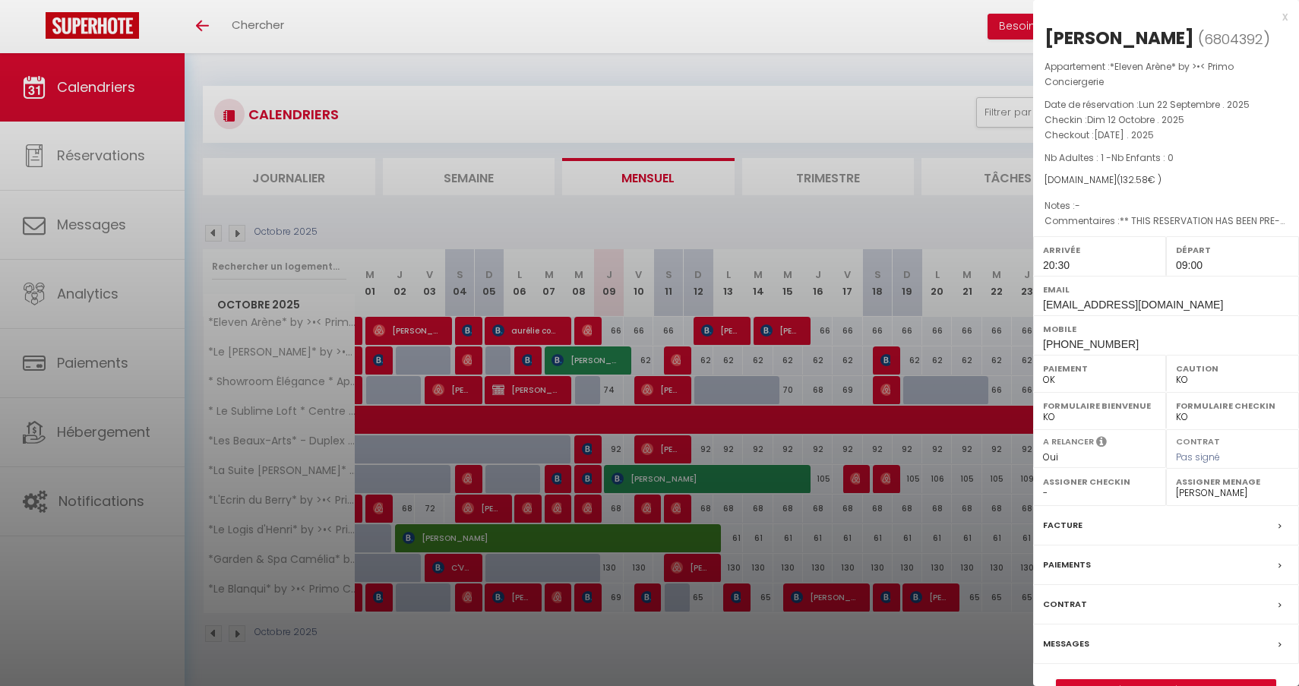
click at [725, 334] on div at bounding box center [649, 343] width 1299 height 686
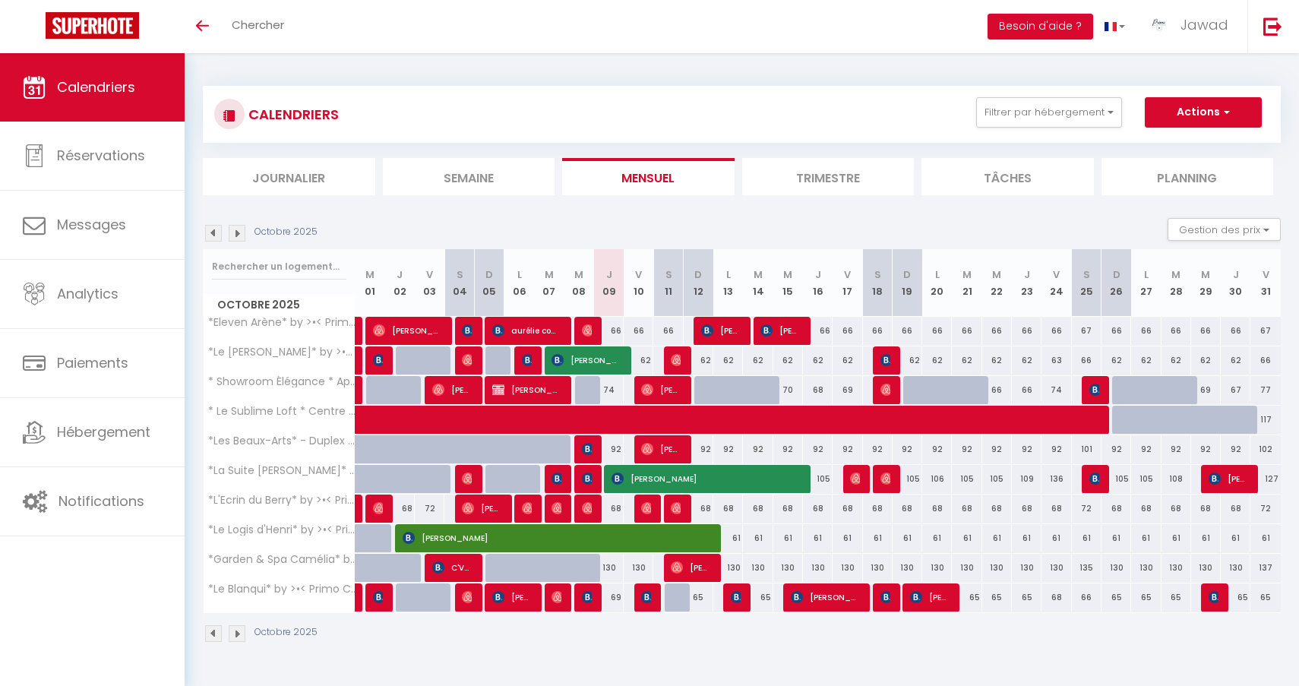
click at [678, 361] on img at bounding box center [677, 360] width 12 height 12
select select "OK"
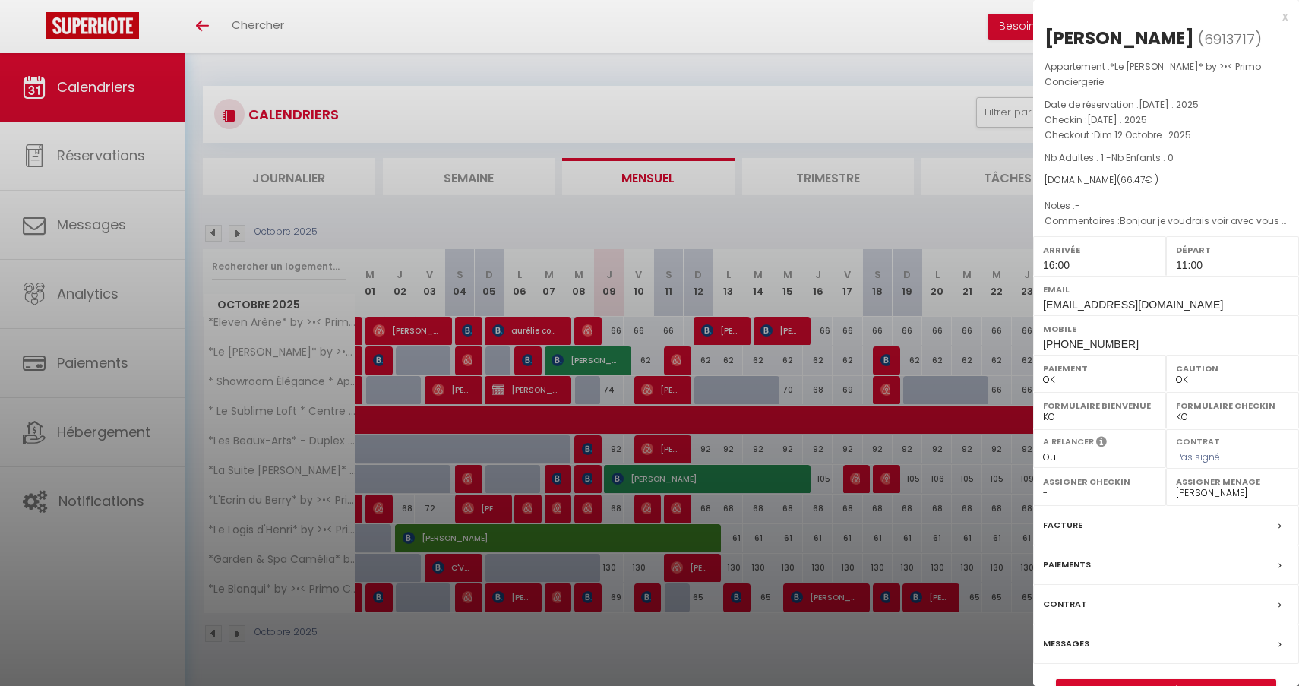
click at [678, 361] on div at bounding box center [649, 343] width 1299 height 686
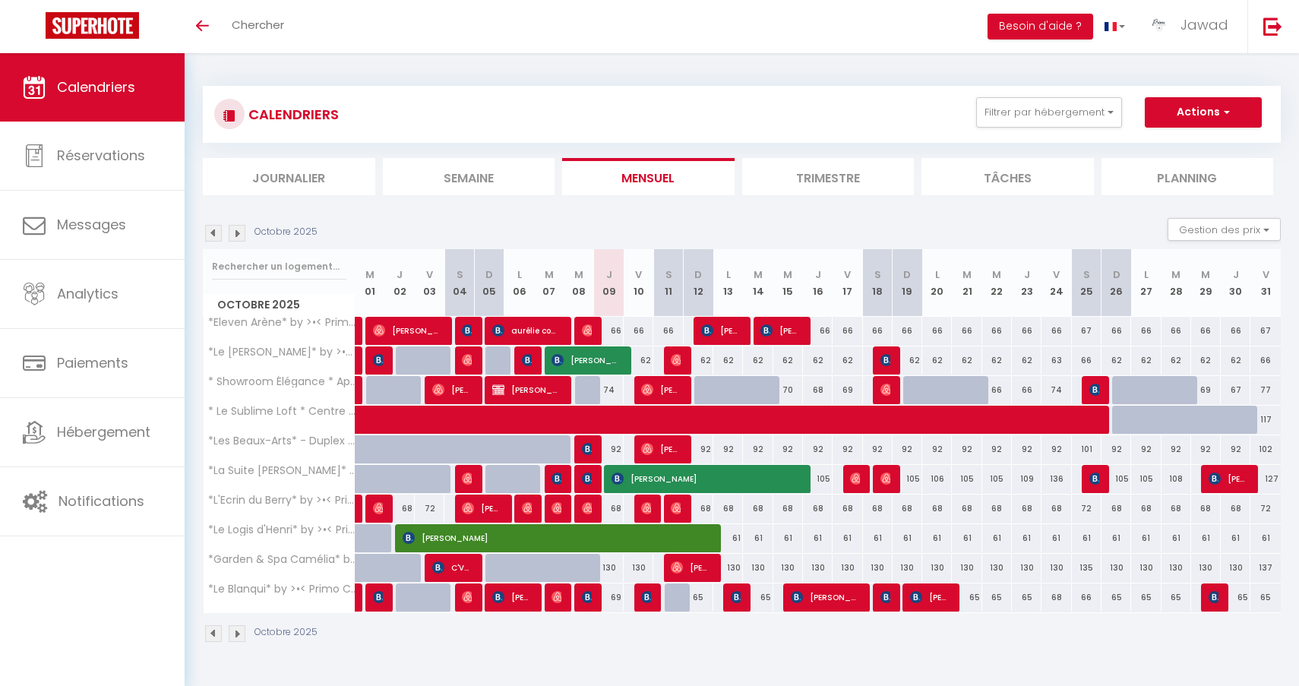
click at [667, 391] on span "[PERSON_NAME]" at bounding box center [661, 389] width 40 height 29
select select "0"
select select "35702"
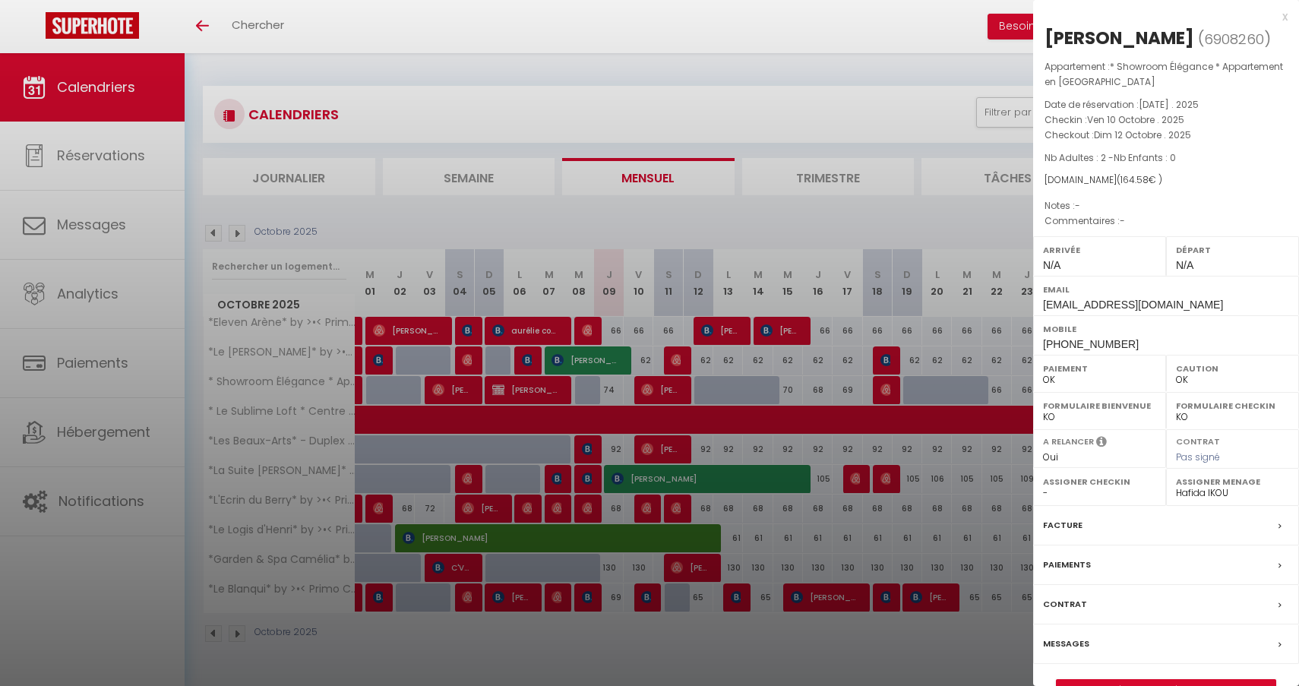
click at [667, 391] on div at bounding box center [649, 343] width 1299 height 686
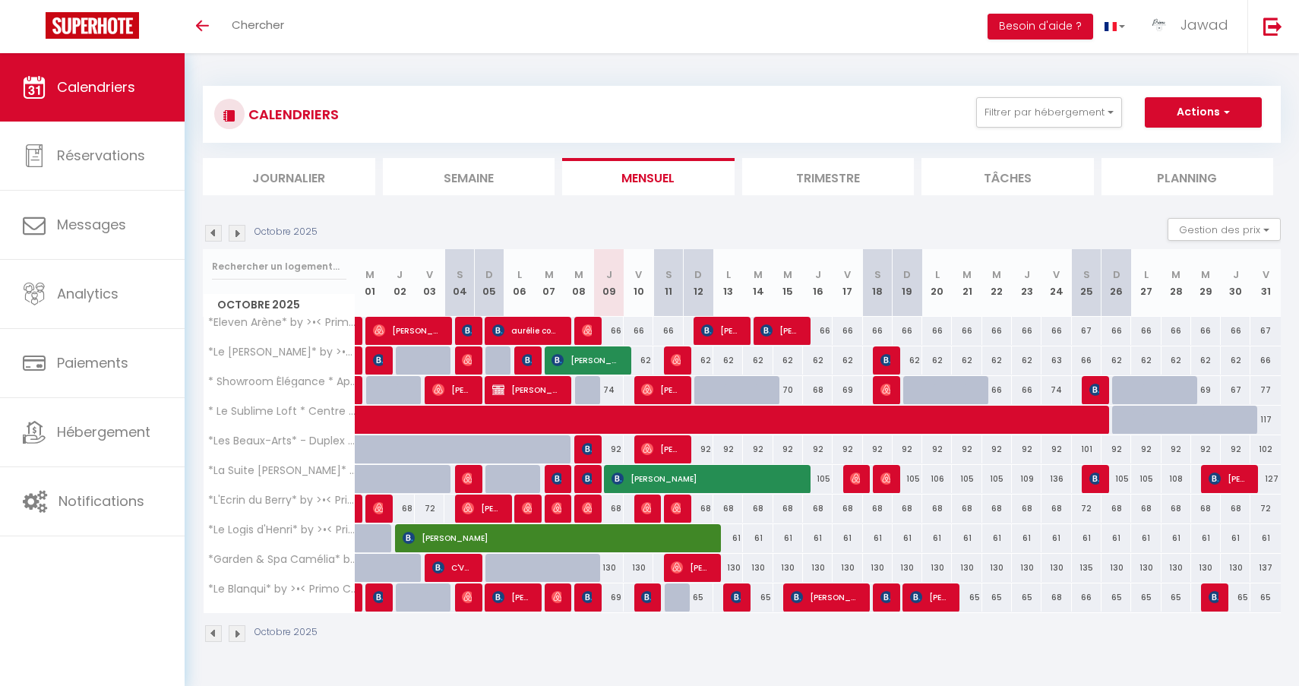
click at [650, 447] on img at bounding box center [647, 449] width 12 height 12
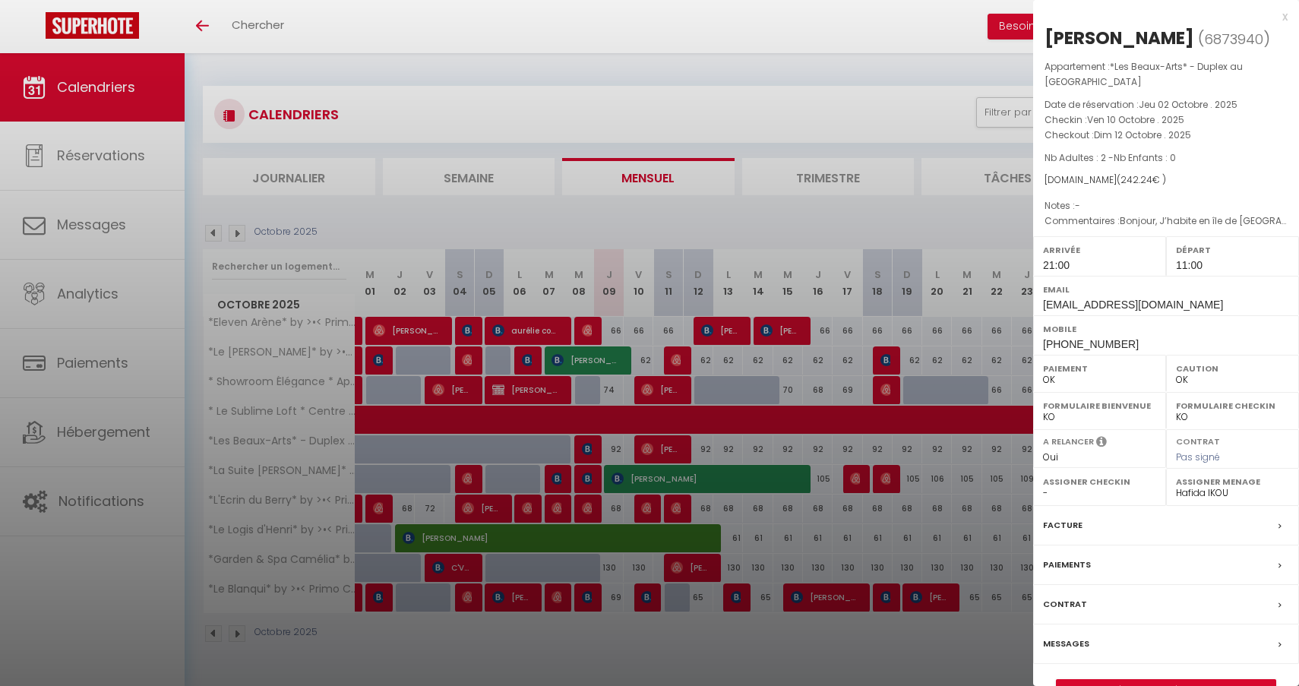
click at [650, 447] on div at bounding box center [649, 343] width 1299 height 686
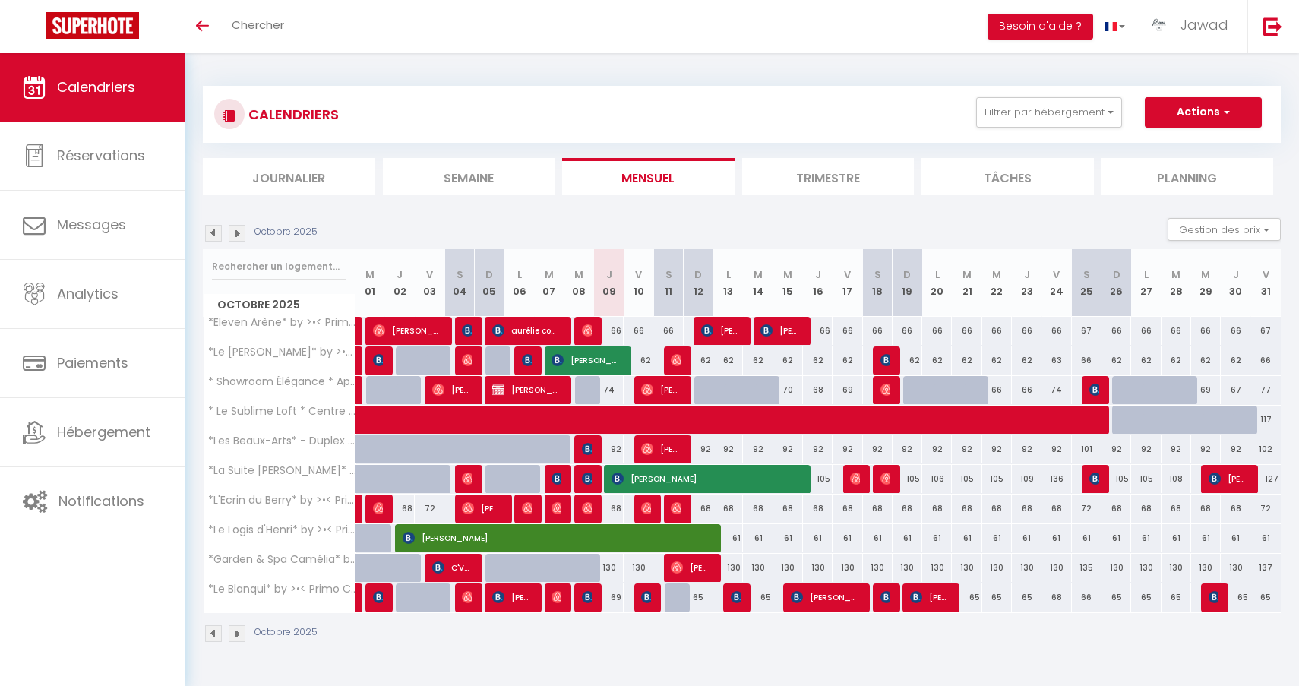
click at [649, 509] on img at bounding box center [647, 508] width 12 height 12
select select "0"
select select "44582"
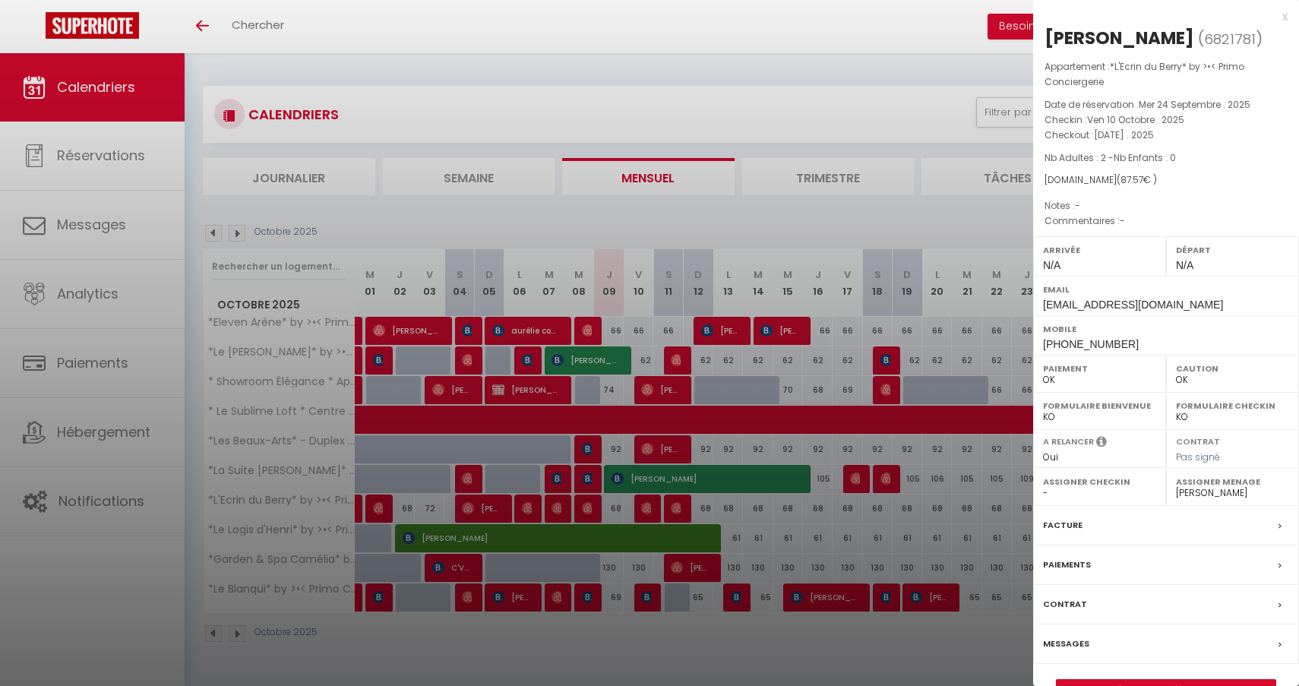
click at [649, 509] on div at bounding box center [649, 343] width 1299 height 686
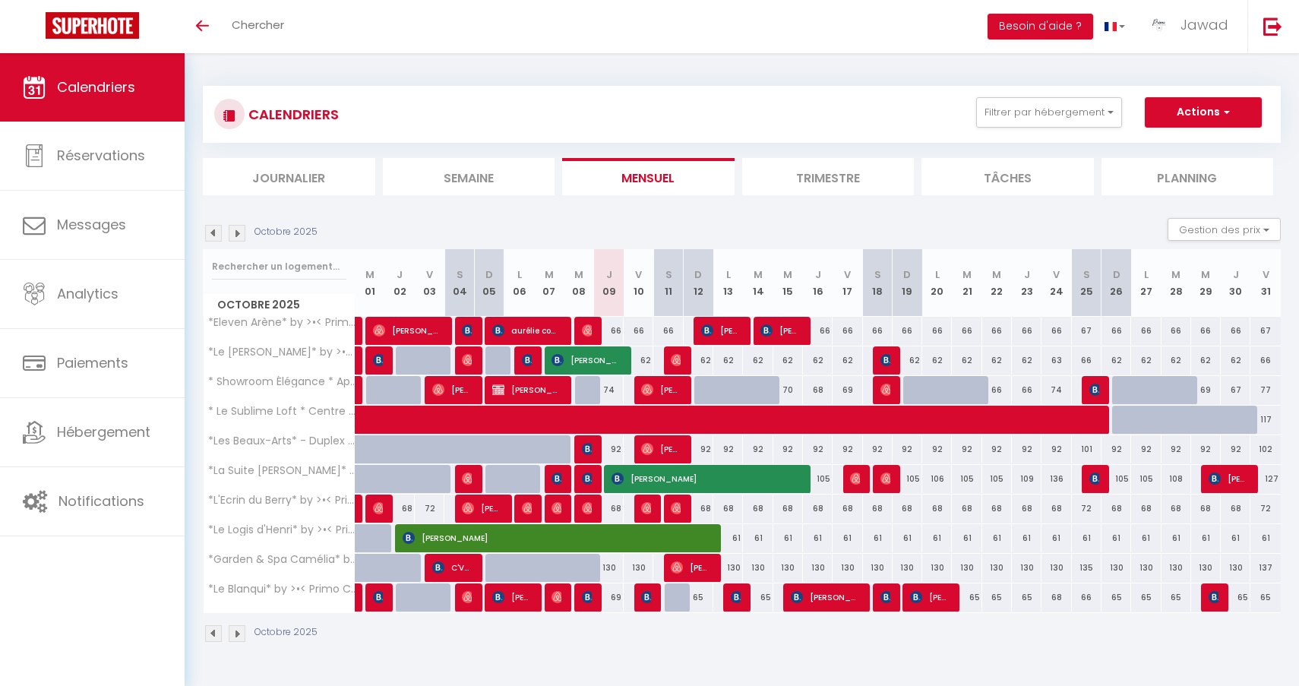
click at [647, 510] on img at bounding box center [647, 508] width 12 height 12
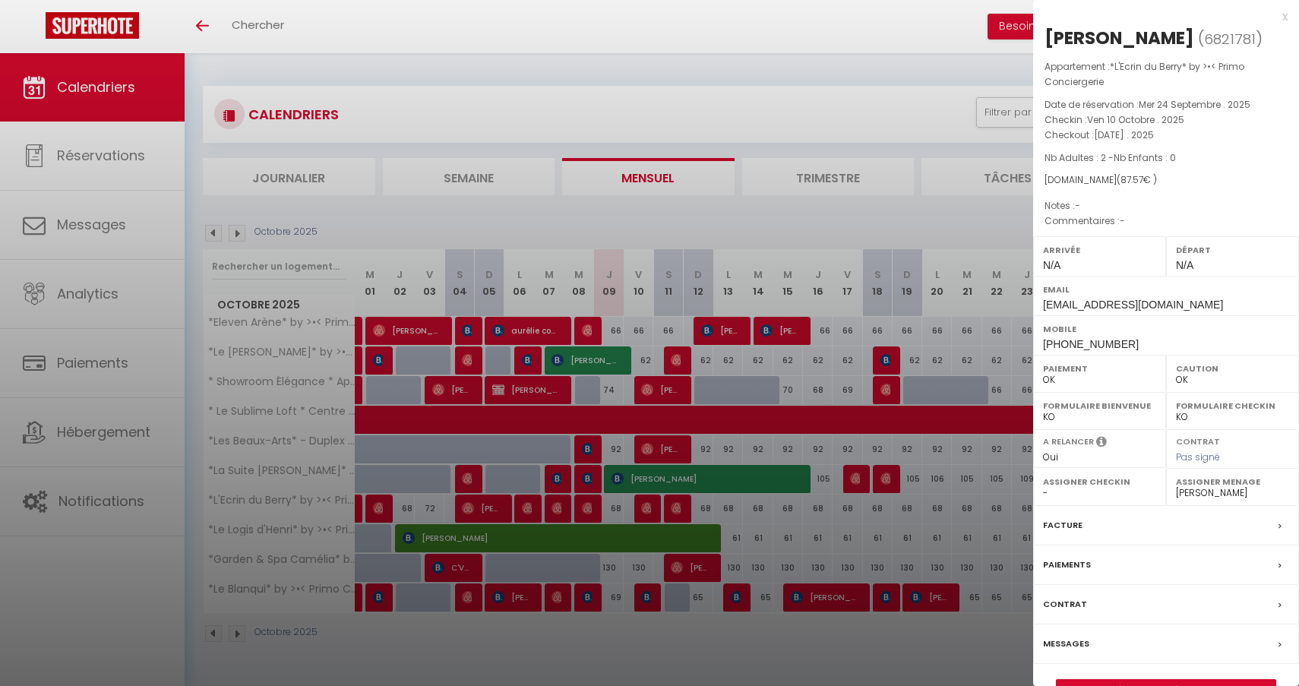
click at [649, 499] on div at bounding box center [649, 343] width 1299 height 686
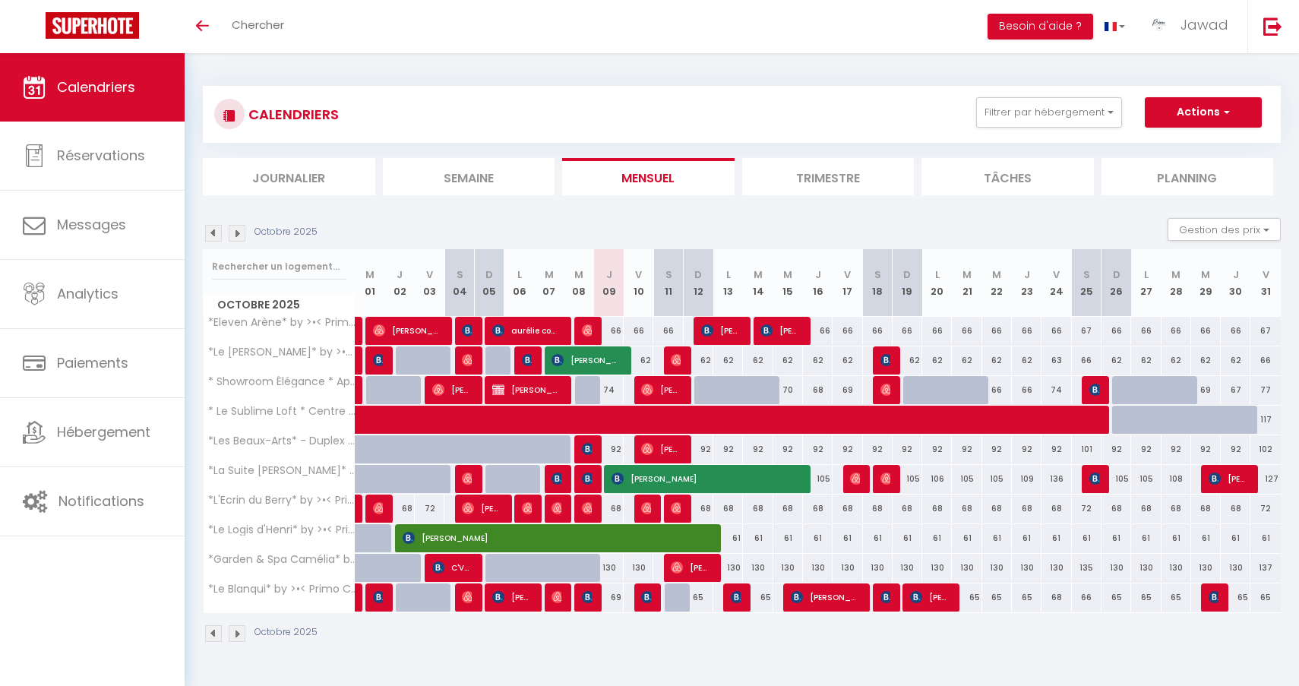
click at [647, 513] on img at bounding box center [647, 508] width 12 height 12
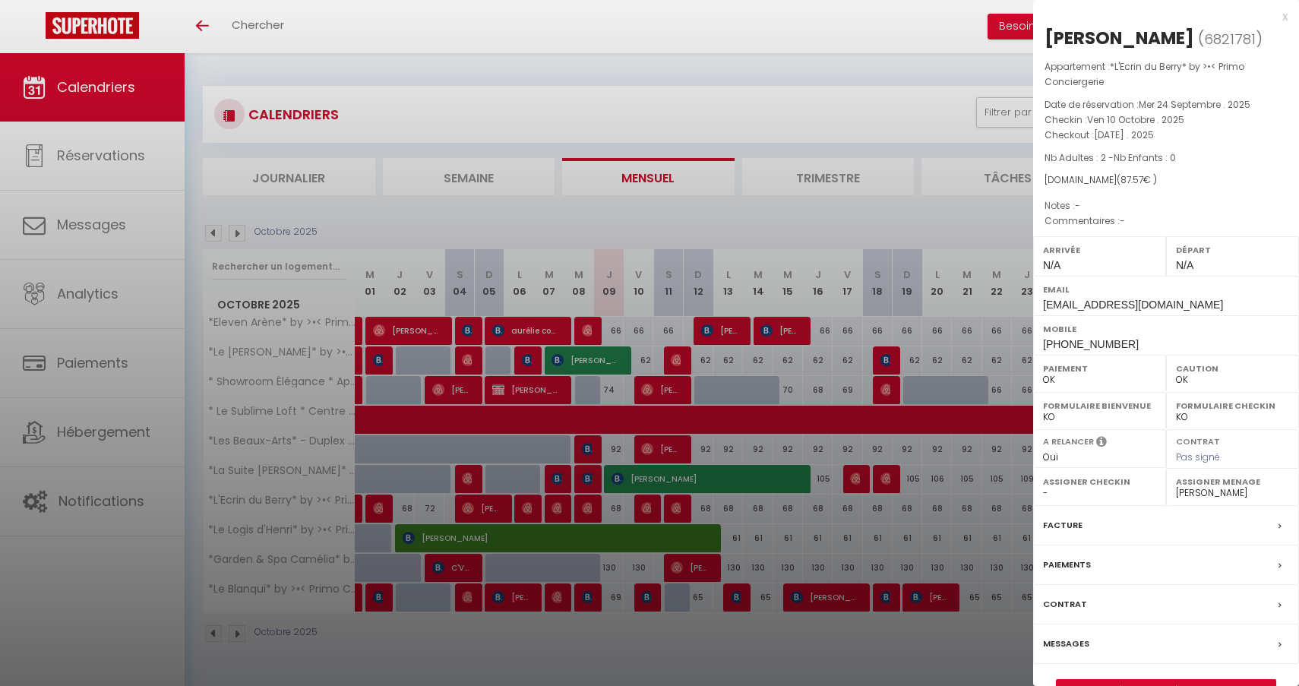
click at [804, 304] on div at bounding box center [649, 343] width 1299 height 686
